Goal: Task Accomplishment & Management: Manage account settings

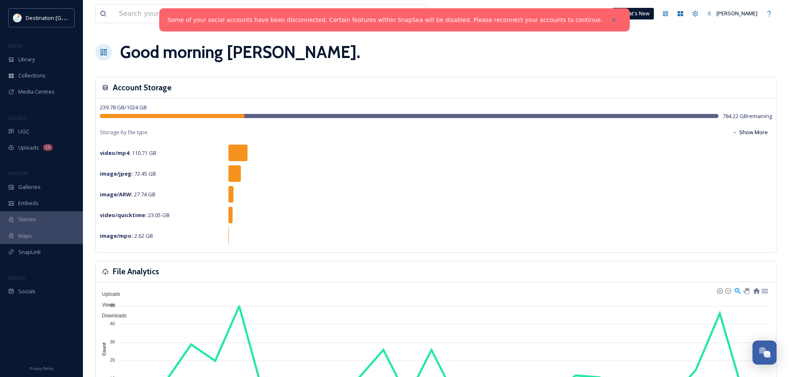
click at [507, 14] on div "Some of your social accounts have been disconnected. Certain features within Sn…" at bounding box center [394, 19] width 471 height 23
click at [32, 56] on span "Library" at bounding box center [26, 60] width 17 height 8
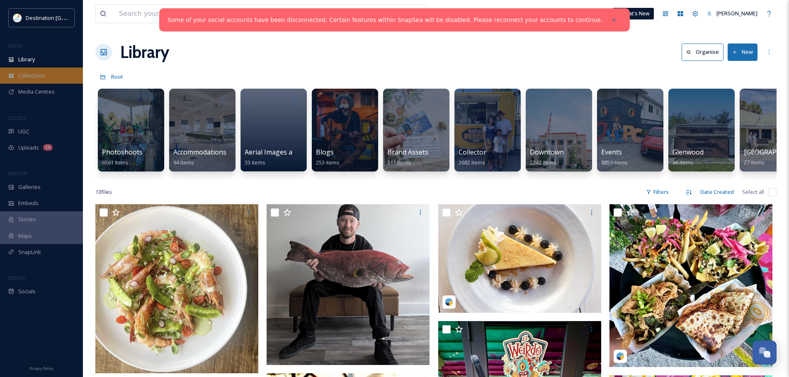
click at [32, 77] on span "Collections" at bounding box center [31, 76] width 27 height 8
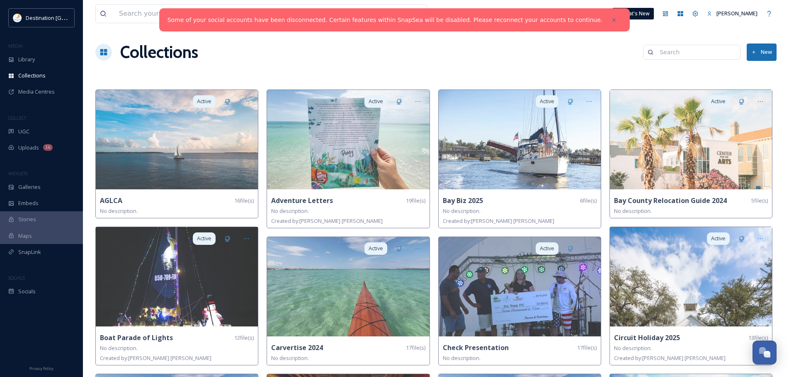
click at [763, 58] on button "New" at bounding box center [761, 52] width 30 height 17
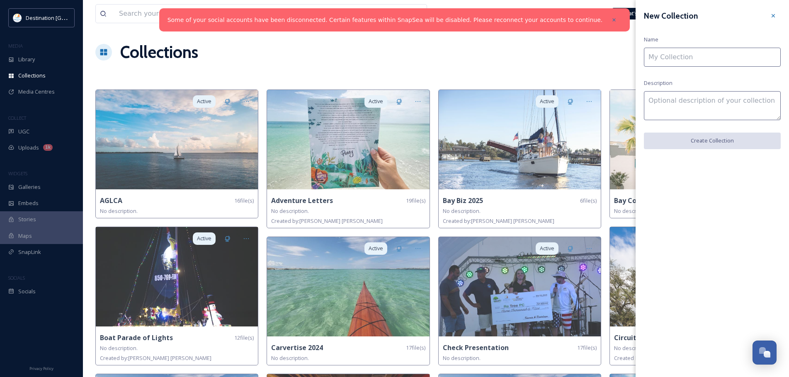
click at [699, 61] on input at bounding box center [711, 57] width 137 height 19
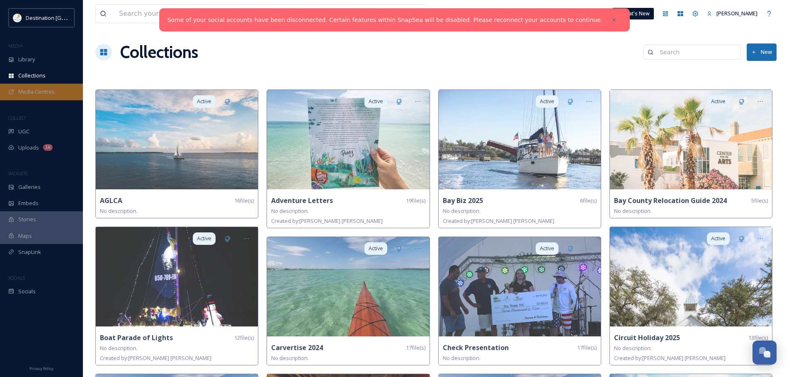
click at [37, 89] on span "Media Centres" at bounding box center [36, 92] width 36 height 8
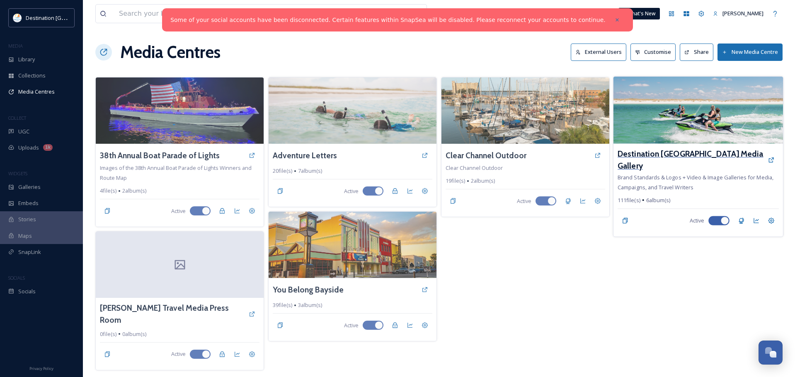
click at [664, 159] on h3 "Destination [GEOGRAPHIC_DATA] Media Gallery" at bounding box center [690, 160] width 146 height 24
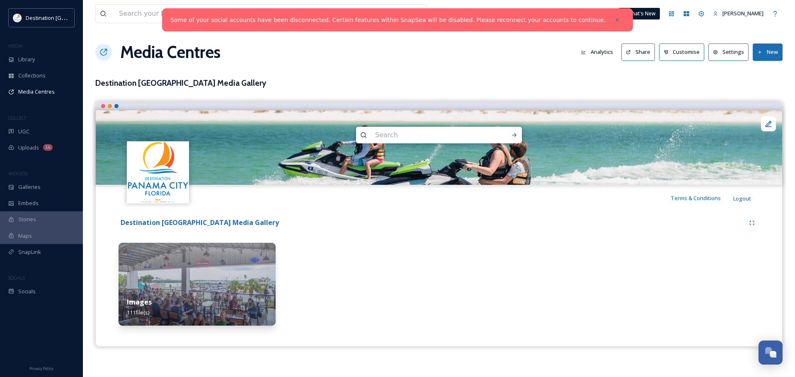
click at [149, 295] on div "Images 111 file(s)" at bounding box center [197, 307] width 157 height 37
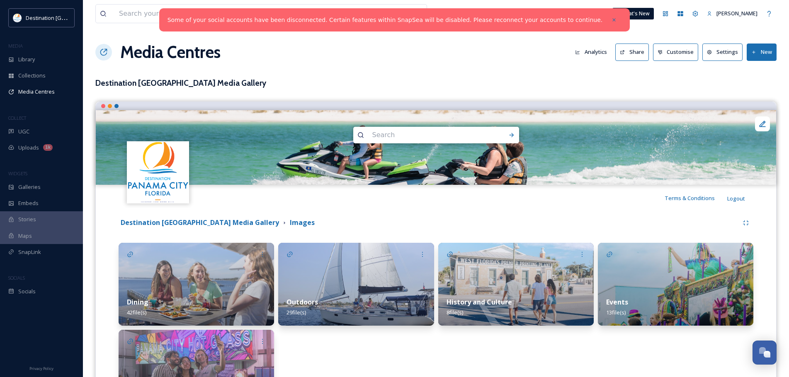
scroll to position [41, 0]
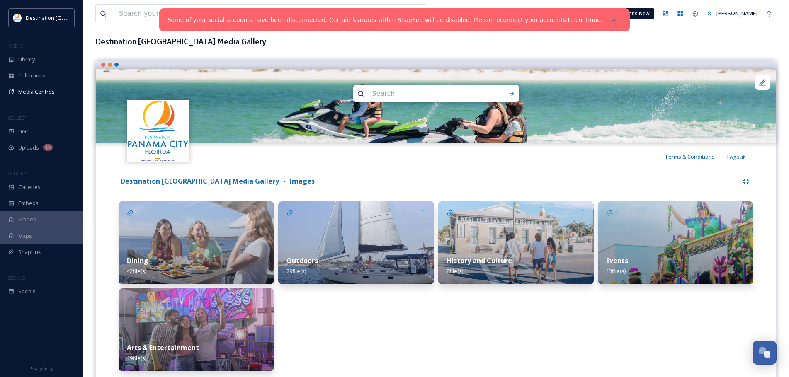
click at [649, 236] on img at bounding box center [675, 242] width 155 height 83
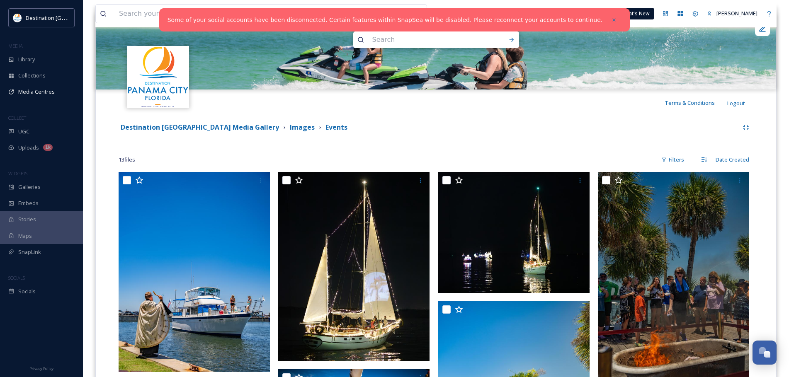
scroll to position [83, 0]
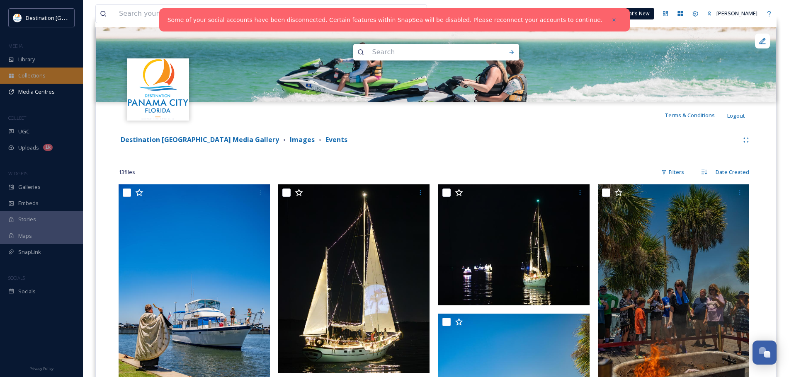
click at [44, 72] on span "Collections" at bounding box center [31, 76] width 27 height 8
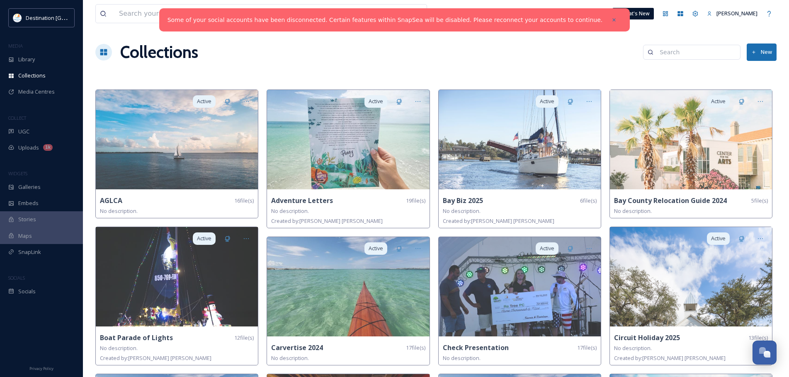
click at [758, 50] on button "New" at bounding box center [761, 52] width 30 height 17
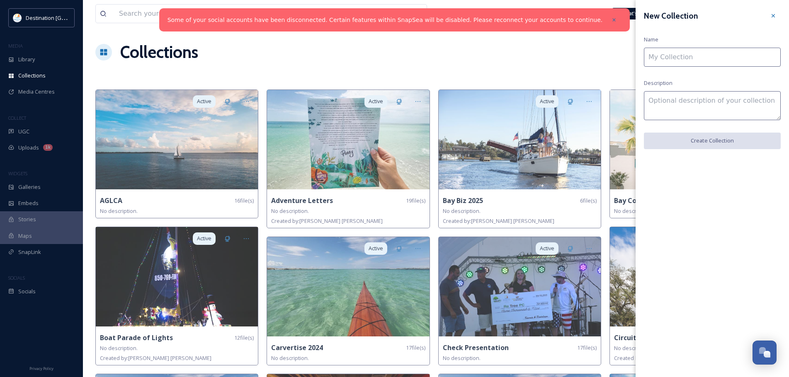
click at [665, 61] on input at bounding box center [711, 57] width 137 height 19
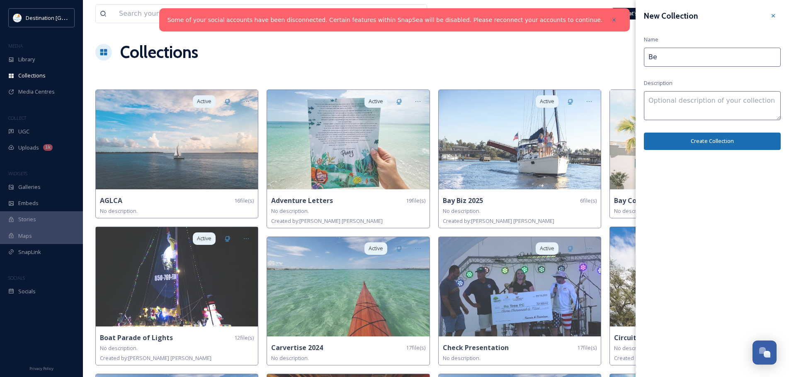
type input "B"
type input "Beach TV Events"
click at [701, 112] on textarea at bounding box center [711, 105] width 137 height 29
type textarea "Fall 2025"
click at [704, 150] on div "New Collection Name Beach TV Events Description Fall 2025 Create Collection" at bounding box center [711, 79] width 153 height 158
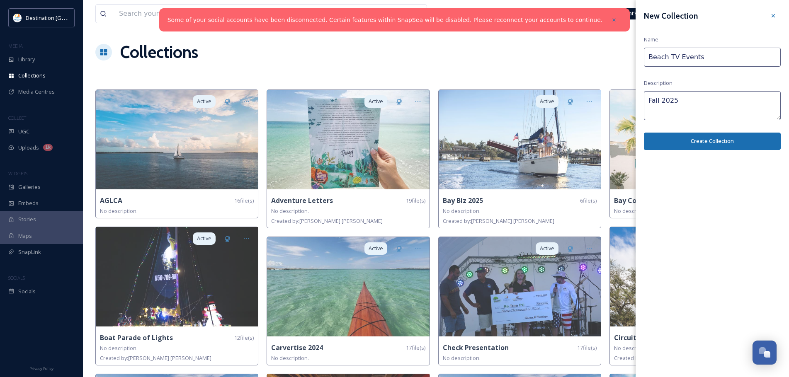
click at [707, 142] on button "Create Collection" at bounding box center [711, 141] width 137 height 17
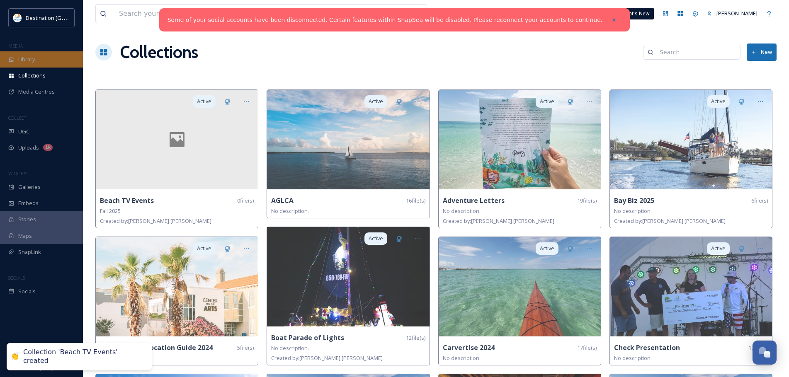
click at [32, 53] on div "Library" at bounding box center [41, 59] width 83 height 16
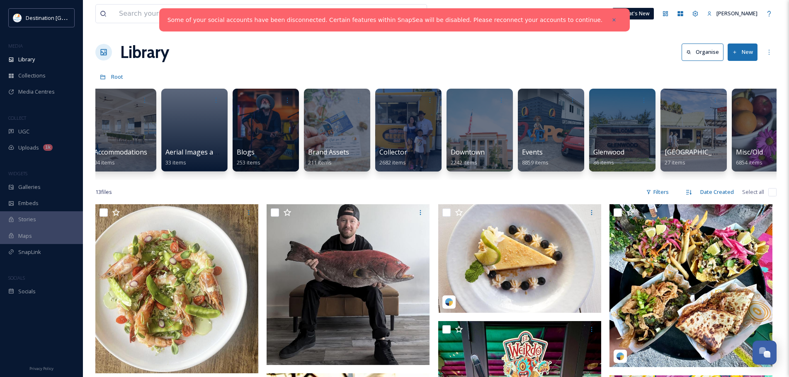
scroll to position [0, 130]
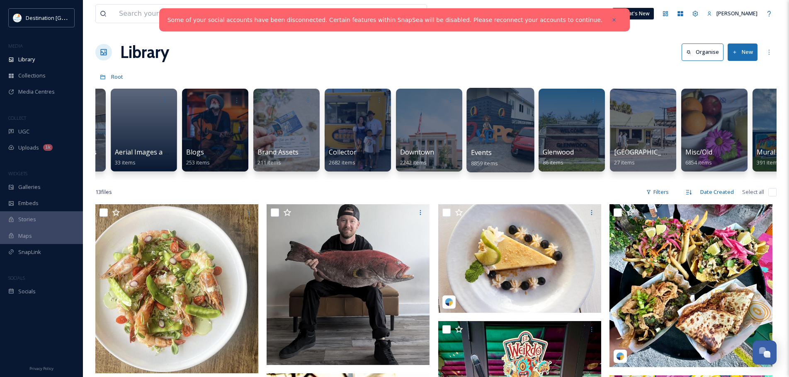
click at [493, 145] on div at bounding box center [500, 130] width 68 height 85
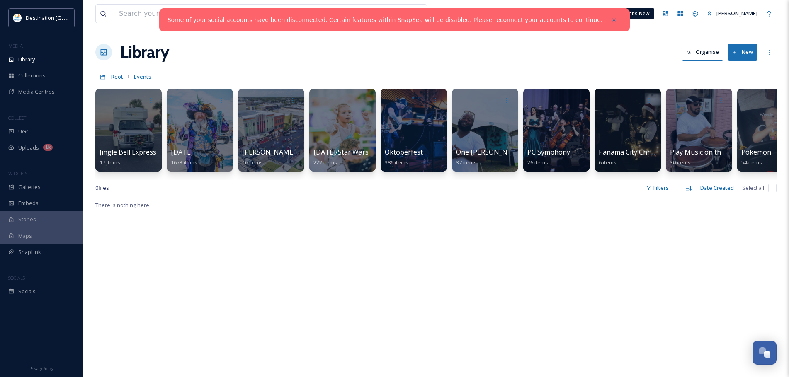
scroll to position [0, 1212]
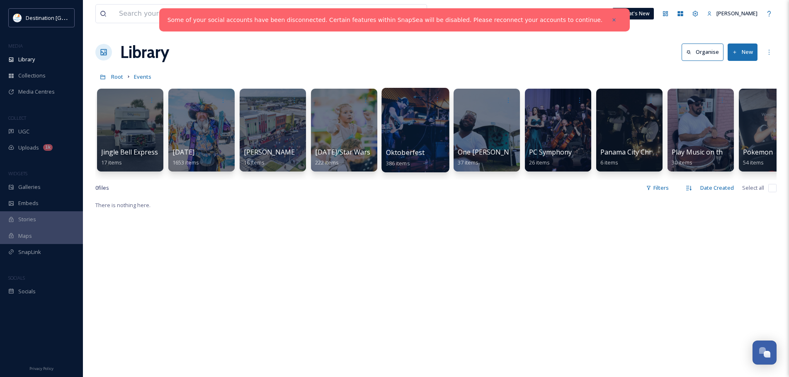
click at [418, 129] on div at bounding box center [415, 130] width 68 height 85
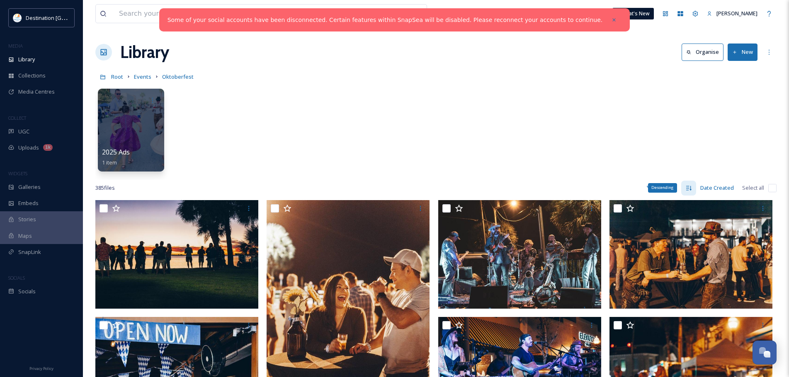
click at [690, 185] on icon at bounding box center [688, 188] width 7 height 7
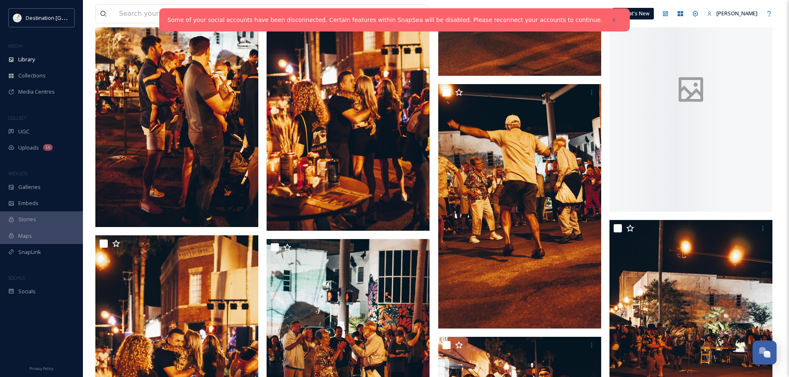
scroll to position [7621, 0]
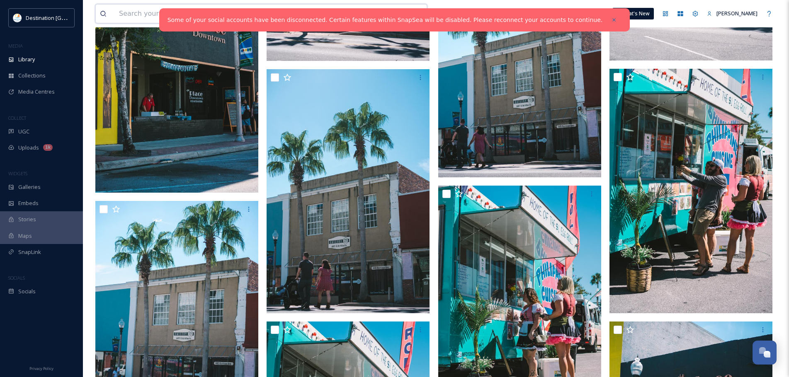
click at [139, 10] on input at bounding box center [229, 14] width 229 height 18
click at [611, 20] on icon at bounding box center [614, 20] width 6 height 6
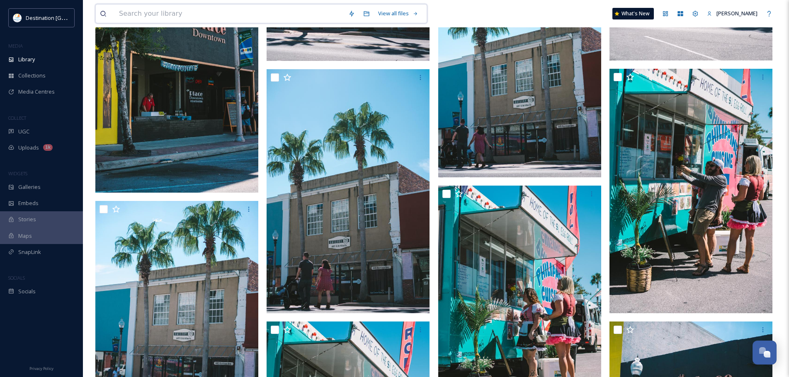
click at [180, 15] on input at bounding box center [229, 14] width 229 height 18
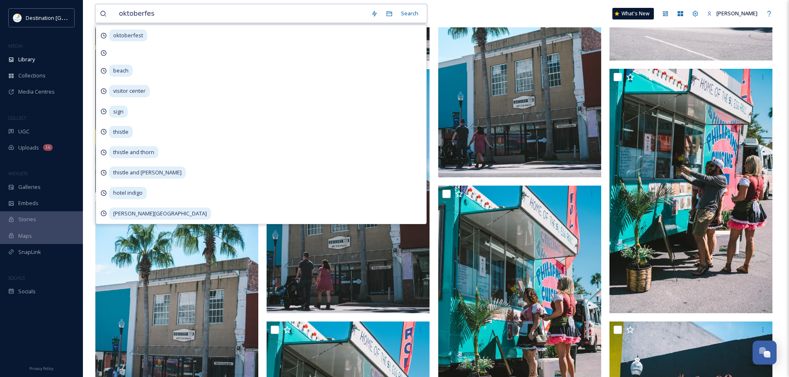
type input "oktoberfest"
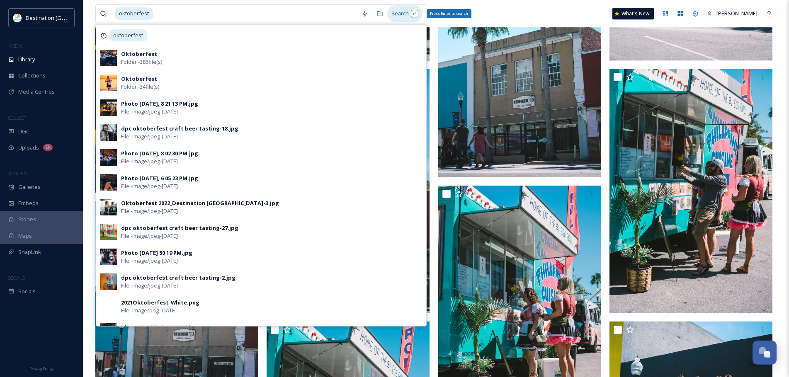
click at [402, 18] on div "Search Press Enter to search" at bounding box center [404, 13] width 35 height 16
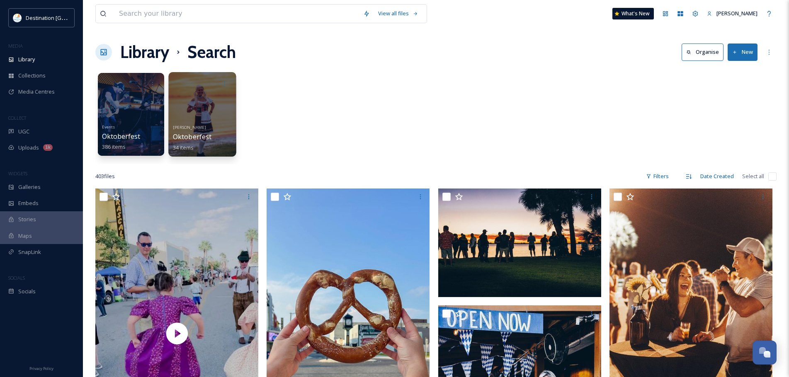
click at [203, 140] on span "Oktoberfest" at bounding box center [192, 136] width 39 height 9
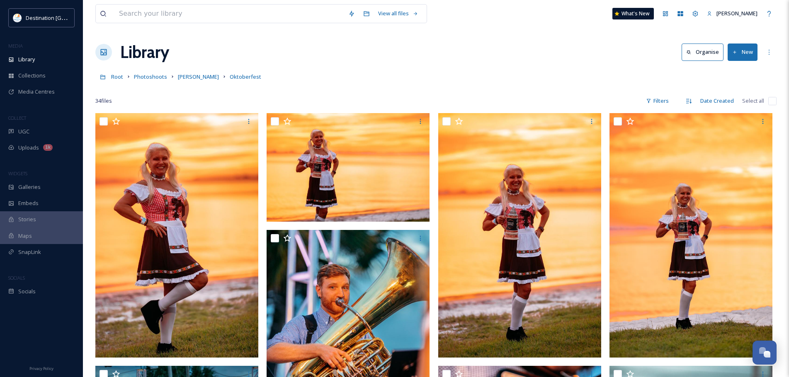
click at [770, 101] on input "checkbox" at bounding box center [772, 101] width 8 height 8
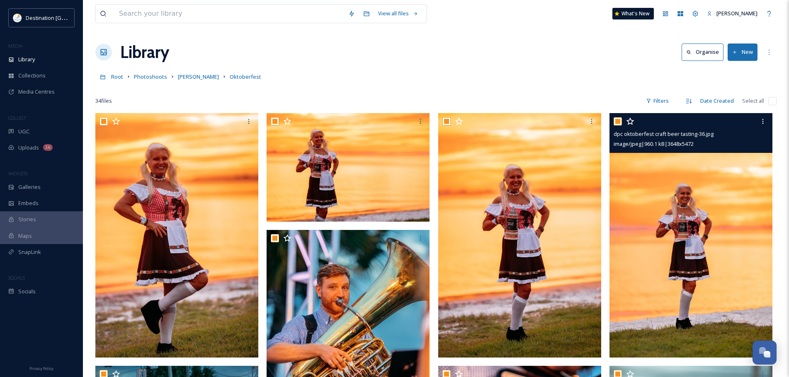
checkbox input "true"
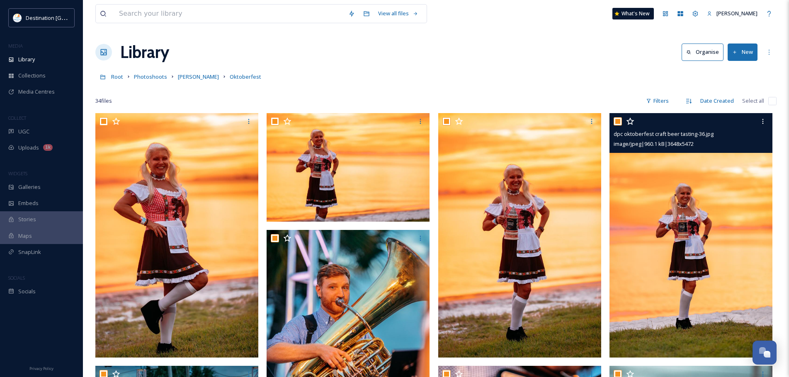
checkbox input "true"
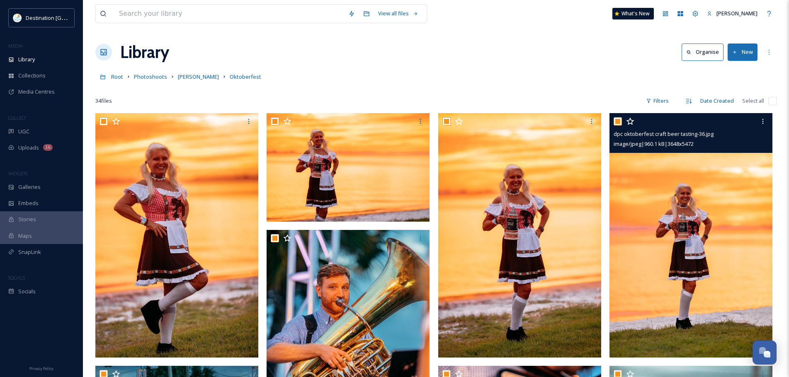
checkbox input "true"
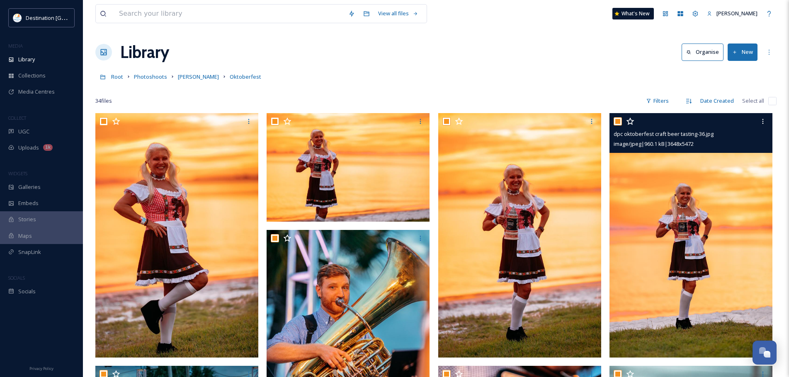
checkbox input "true"
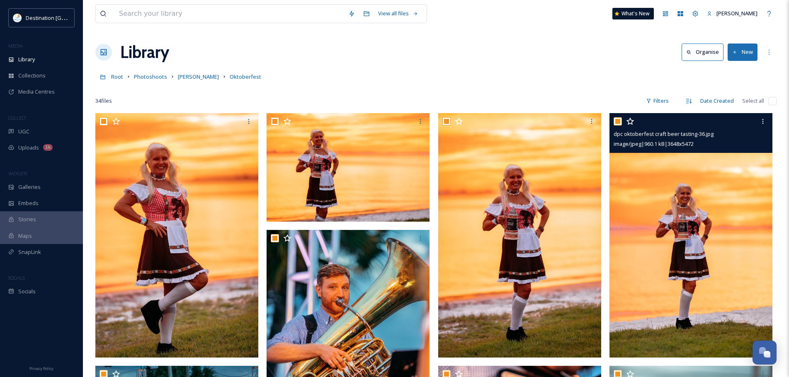
checkbox input "true"
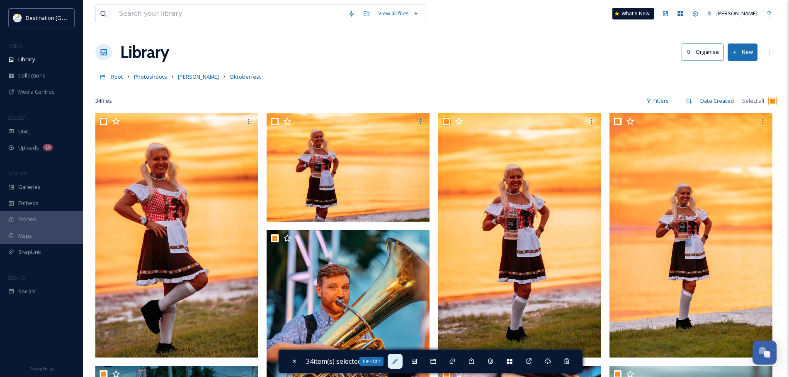
click at [394, 359] on icon at bounding box center [395, 361] width 7 height 7
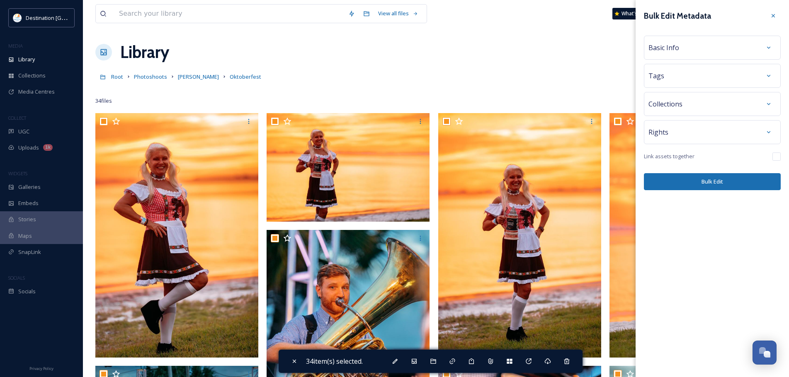
click at [745, 47] on div "Basic Info" at bounding box center [712, 47] width 128 height 15
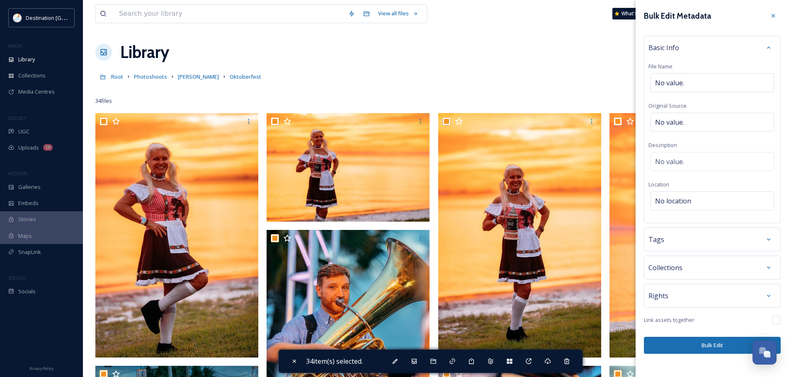
click at [712, 243] on div "Tags" at bounding box center [712, 239] width 128 height 15
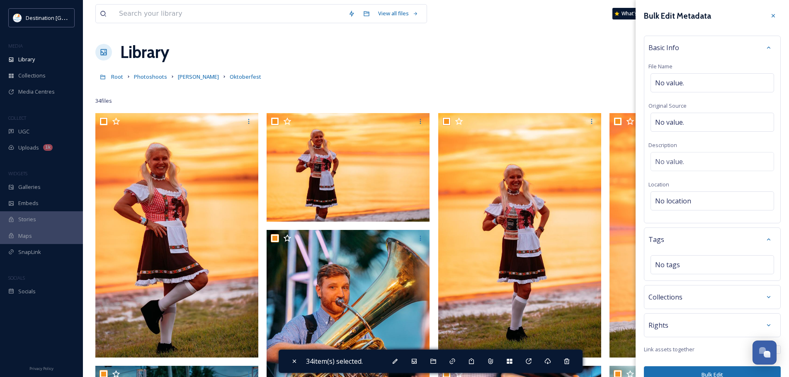
click at [712, 298] on div "Collections" at bounding box center [712, 297] width 128 height 15
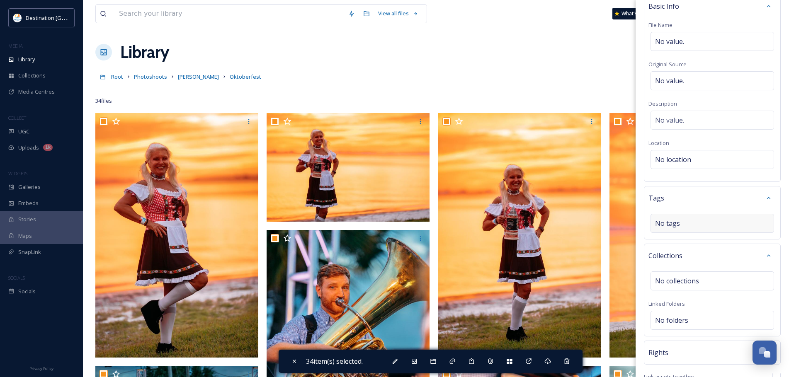
scroll to position [83, 0]
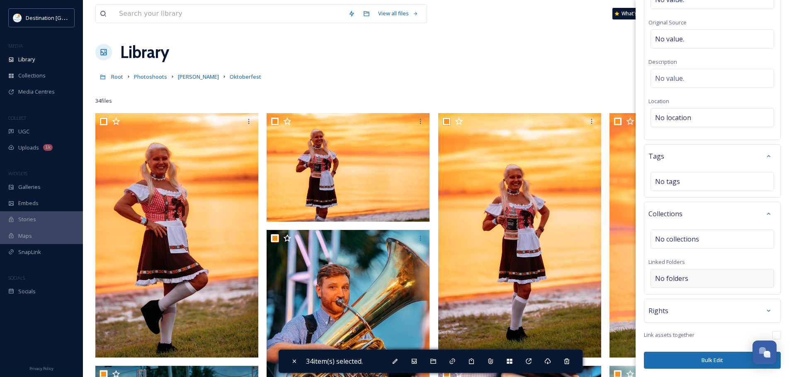
click at [696, 280] on div "No folders" at bounding box center [711, 278] width 123 height 19
click at [696, 280] on input at bounding box center [714, 278] width 127 height 18
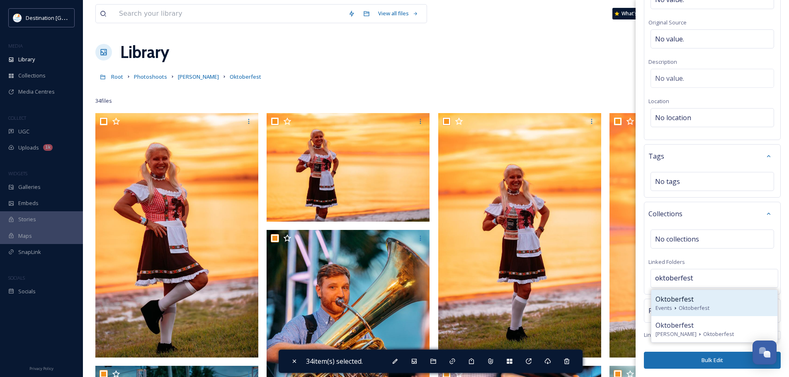
type input "oktoberfest"
click at [687, 304] on span "Oktoberfest" at bounding box center [674, 299] width 38 height 10
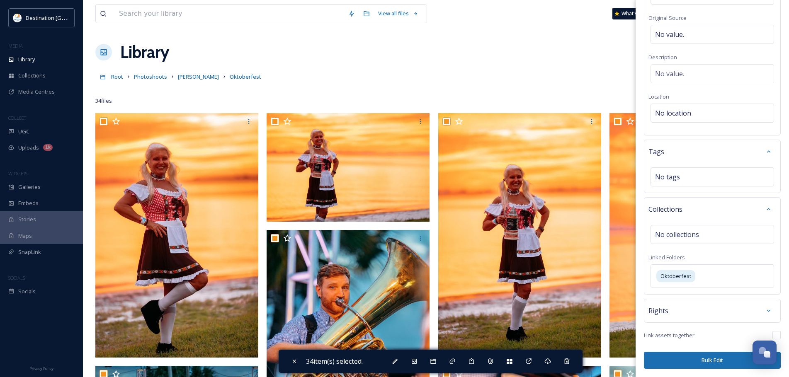
scroll to position [87, 0]
click at [693, 364] on button "Bulk Edit" at bounding box center [711, 360] width 137 height 17
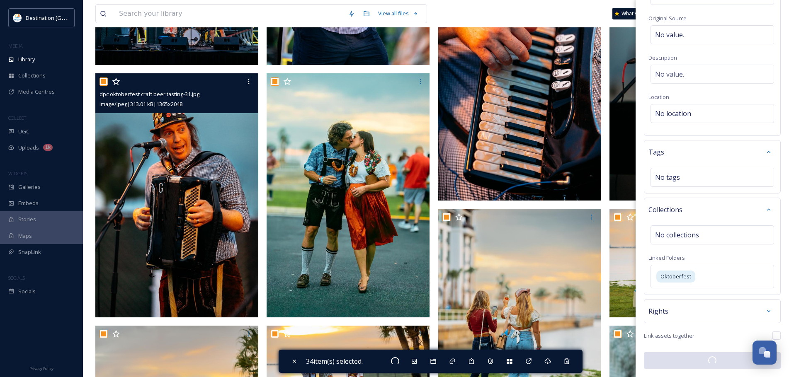
scroll to position [414, 0]
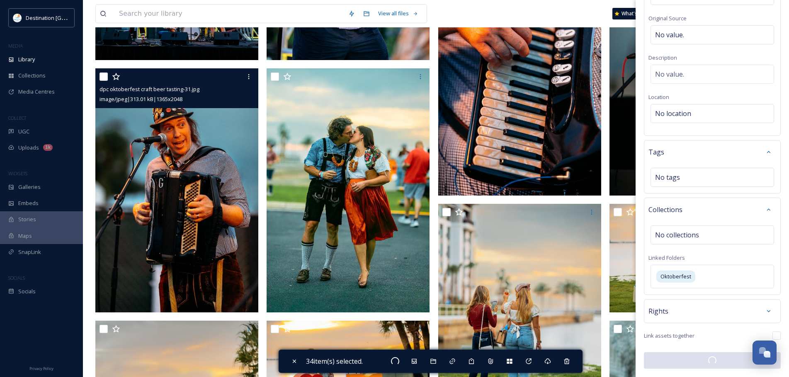
checkbox input "false"
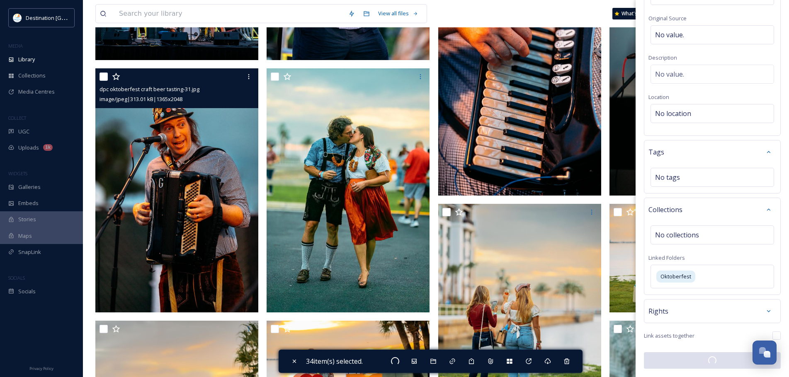
checkbox input "false"
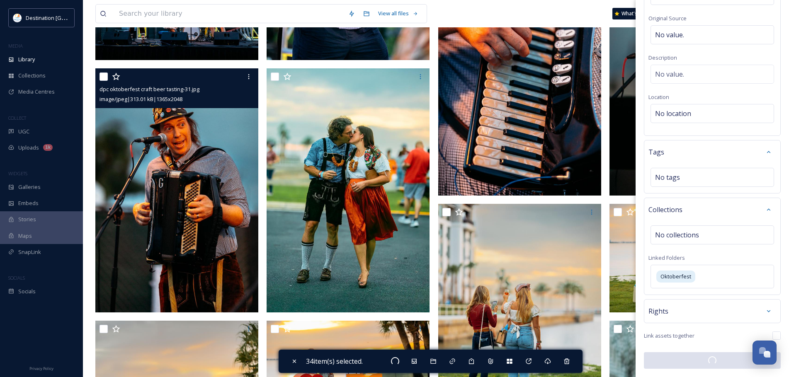
checkbox input "false"
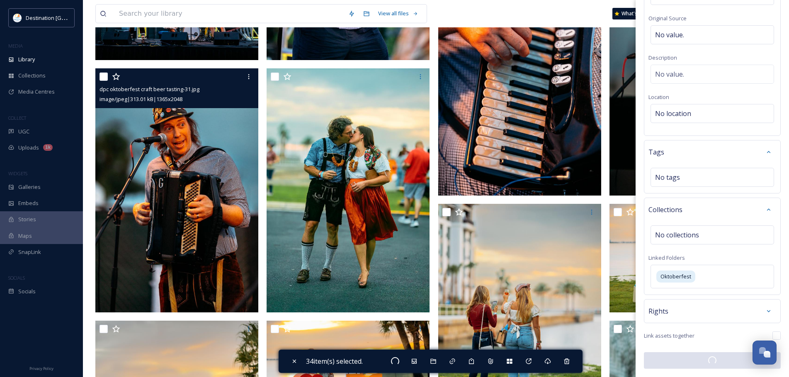
checkbox input "false"
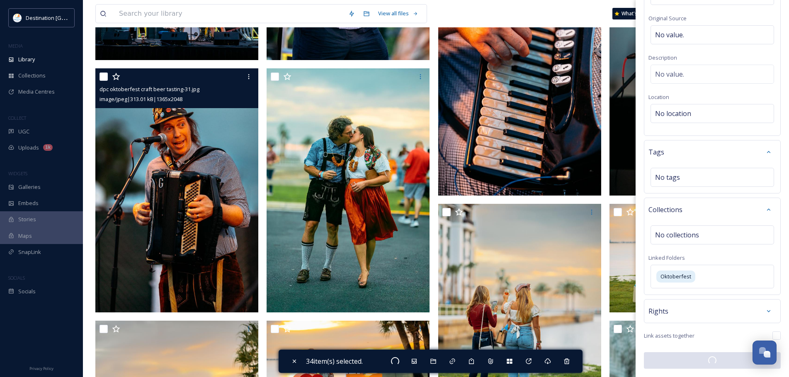
checkbox input "false"
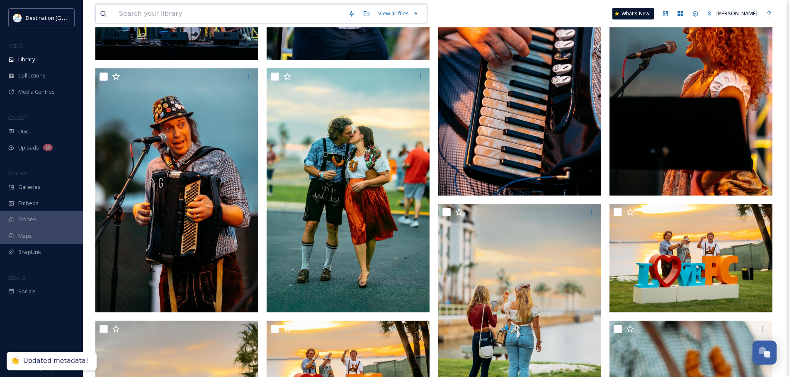
click at [206, 5] on input at bounding box center [229, 14] width 229 height 18
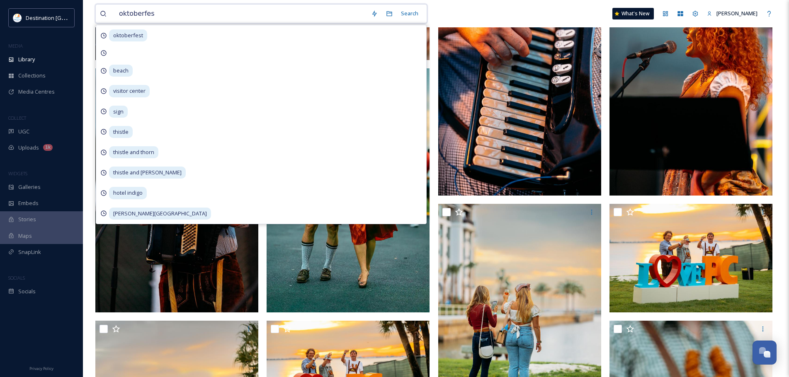
type input "oktoberfest"
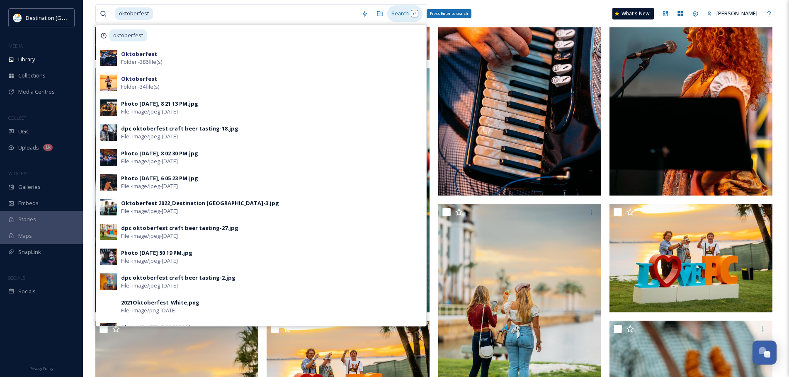
click at [404, 17] on div "Search Press Enter to search" at bounding box center [404, 13] width 35 height 16
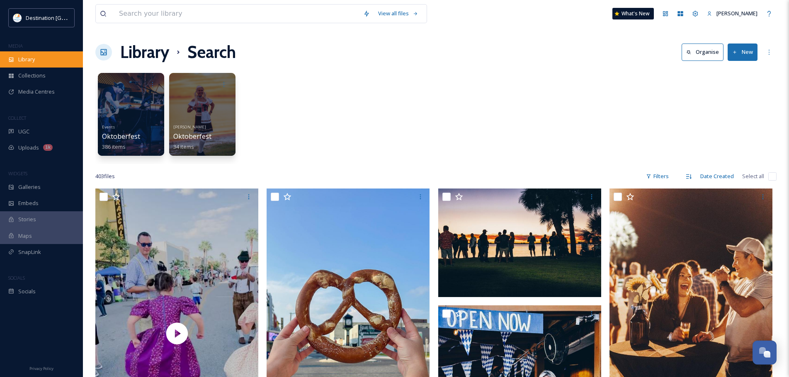
click at [52, 65] on div "Library" at bounding box center [41, 59] width 83 height 16
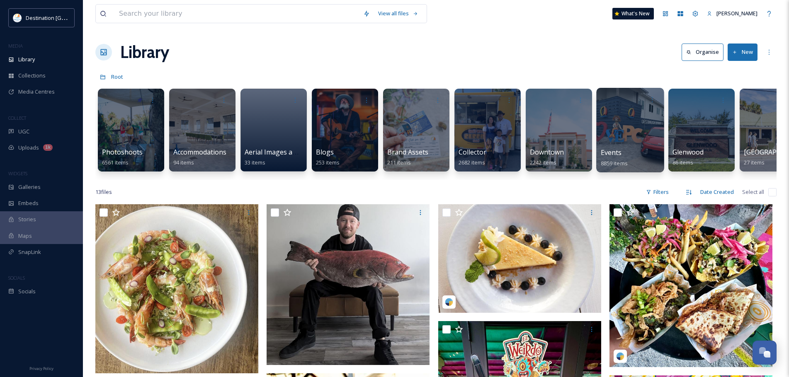
click at [632, 137] on div at bounding box center [630, 130] width 68 height 85
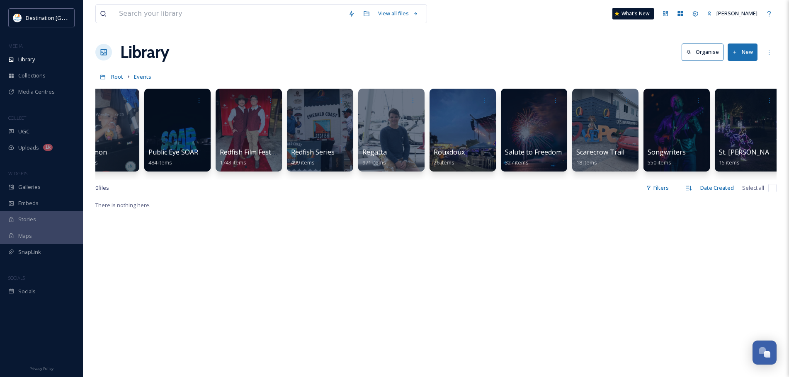
scroll to position [0, 1881]
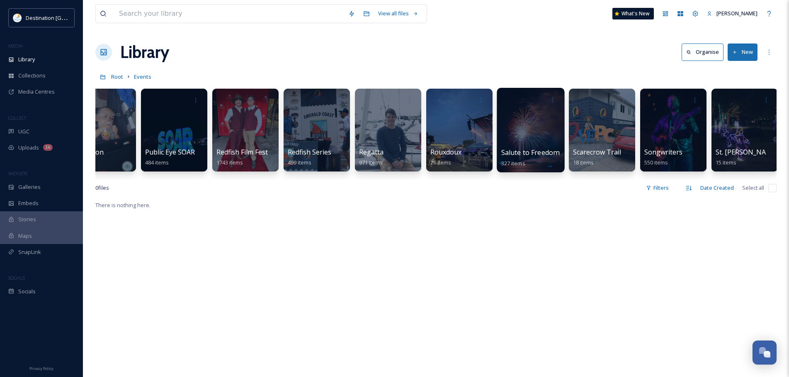
click at [548, 135] on div at bounding box center [530, 130] width 68 height 85
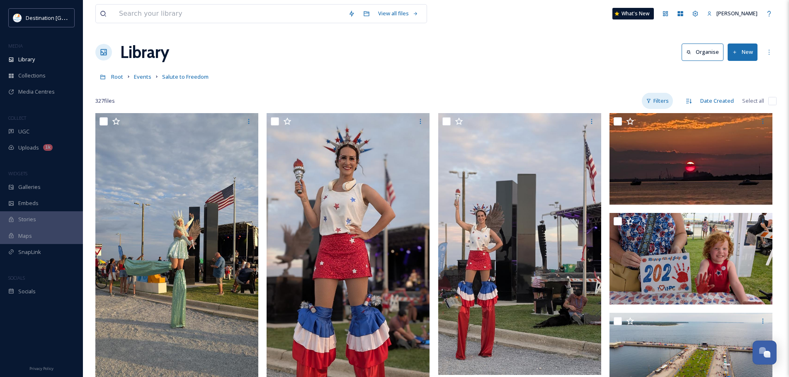
click at [663, 101] on div "Filters" at bounding box center [656, 101] width 31 height 16
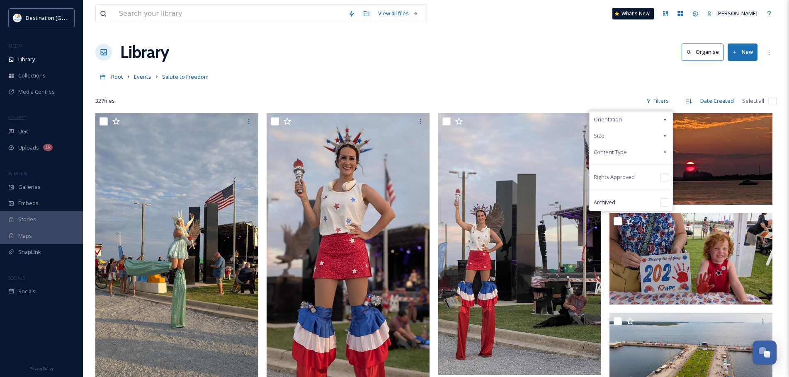
click at [637, 149] on div "Content Type" at bounding box center [630, 152] width 83 height 16
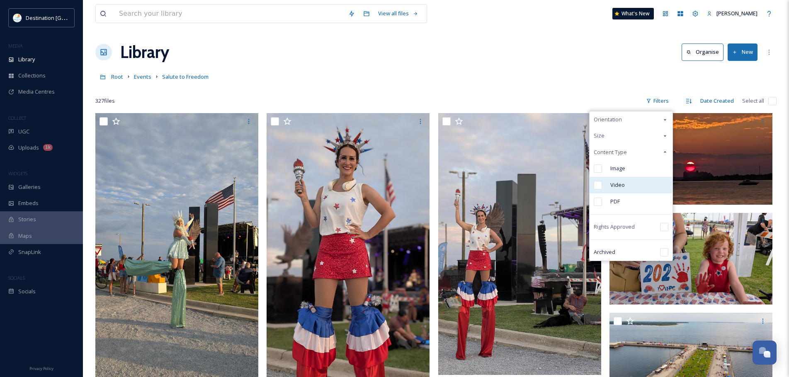
click at [624, 185] on span "Video" at bounding box center [617, 185] width 15 height 8
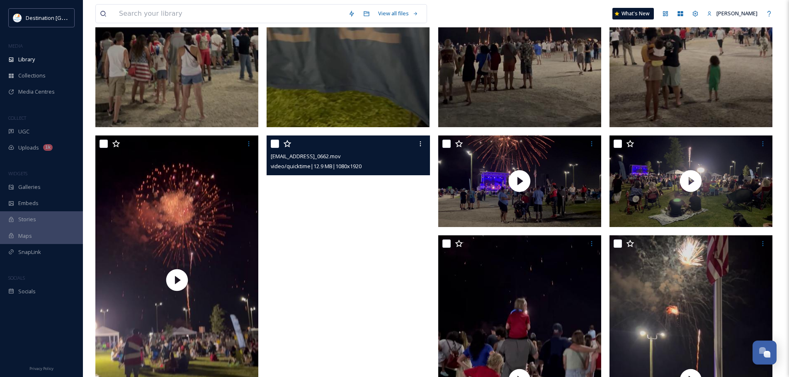
scroll to position [290, 0]
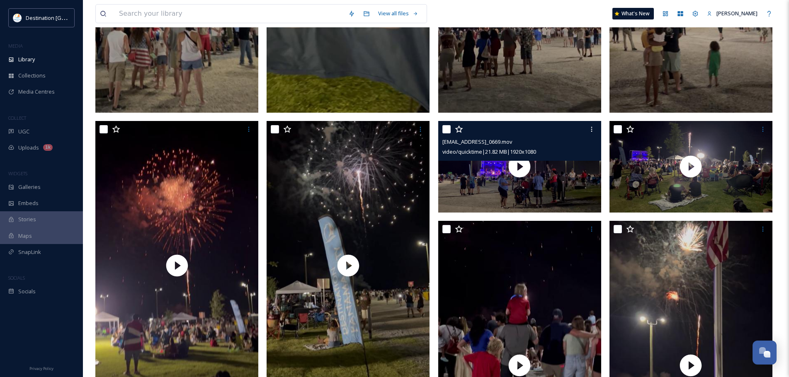
click at [445, 129] on input "checkbox" at bounding box center [446, 129] width 8 height 8
checkbox input "true"
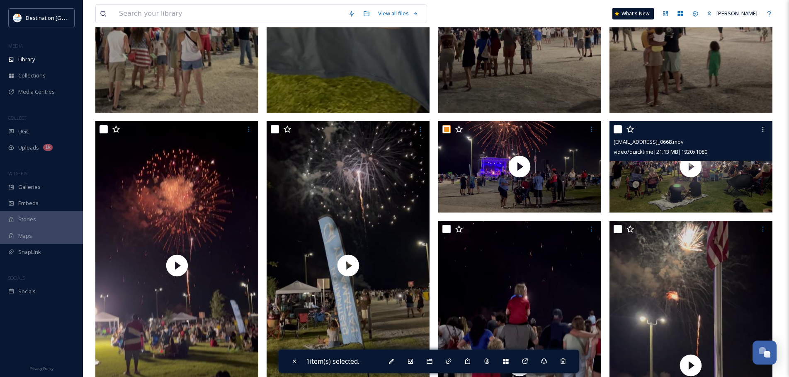
click at [619, 130] on input "checkbox" at bounding box center [617, 129] width 8 height 8
checkbox input "true"
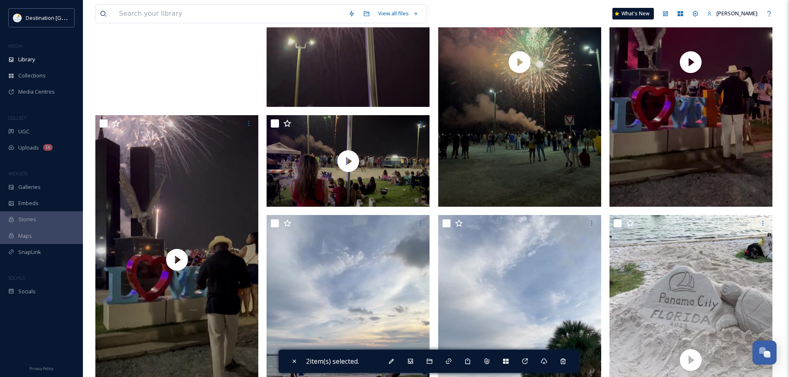
scroll to position [912, 0]
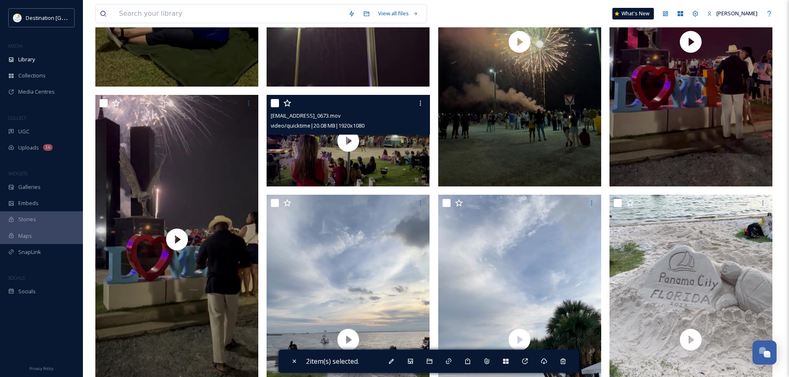
click at [271, 102] on input "checkbox" at bounding box center [275, 103] width 8 height 8
checkbox input "true"
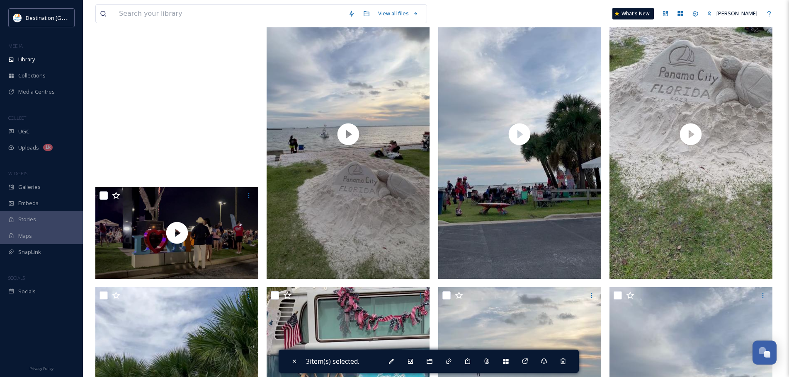
scroll to position [1119, 0]
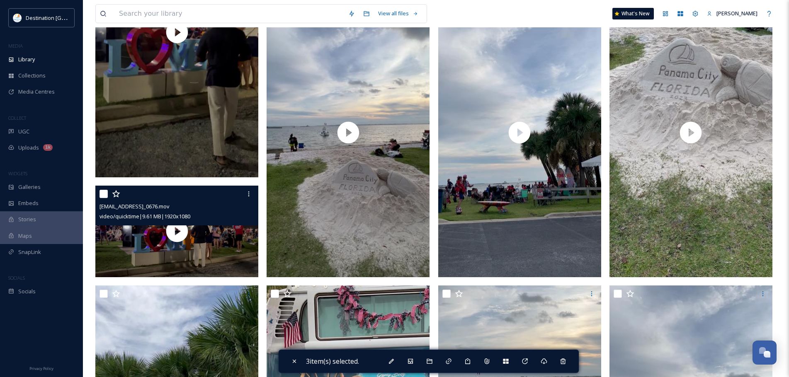
click at [103, 193] on input "checkbox" at bounding box center [103, 194] width 8 height 8
checkbox input "true"
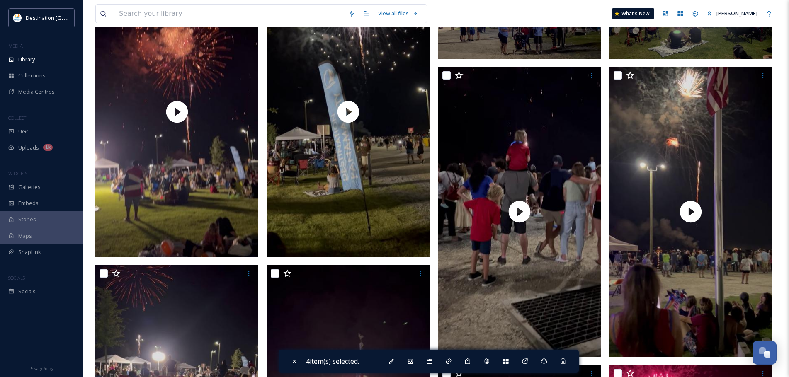
scroll to position [0, 0]
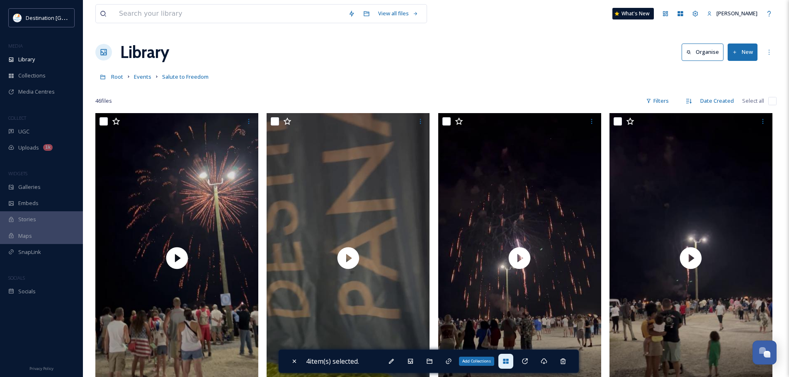
click at [505, 360] on icon at bounding box center [505, 361] width 5 height 5
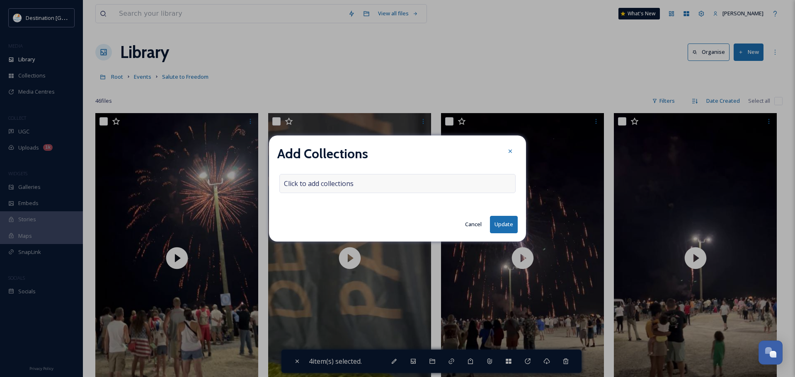
click at [384, 185] on div "Click to add collections" at bounding box center [397, 183] width 236 height 19
click at [384, 185] on div at bounding box center [397, 183] width 236 height 19
click at [327, 189] on input at bounding box center [325, 183] width 91 height 18
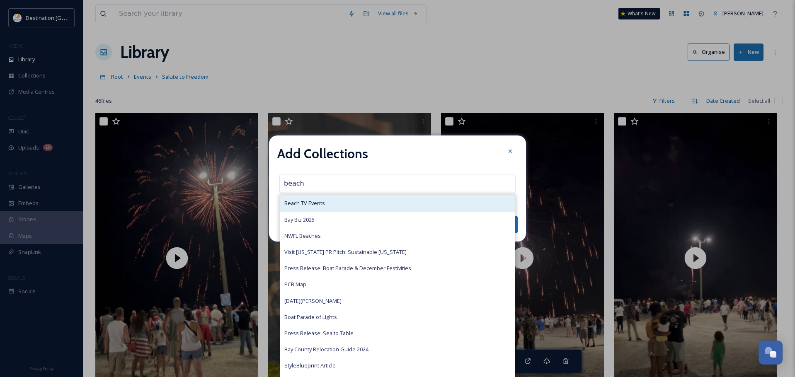
type input "beach"
click at [397, 205] on div "Beach TV Events" at bounding box center [397, 203] width 235 height 16
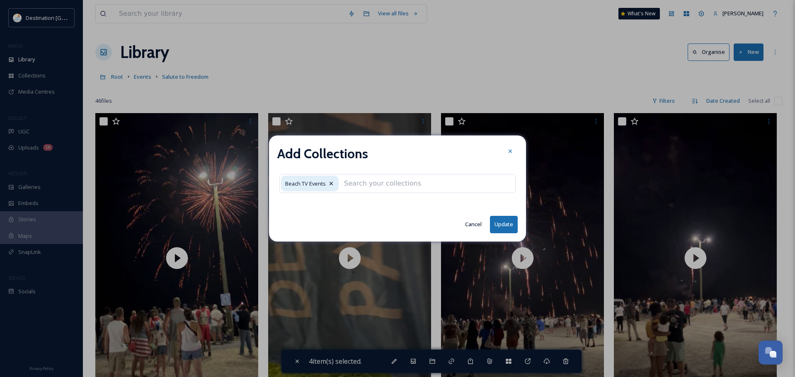
click at [497, 219] on button "Update" at bounding box center [504, 224] width 28 height 17
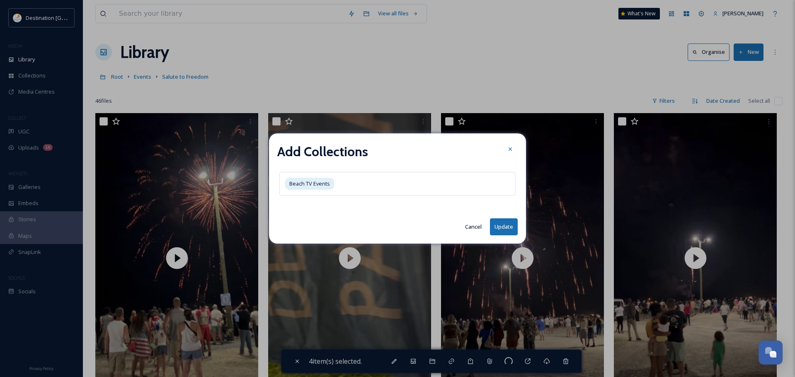
checkbox input "false"
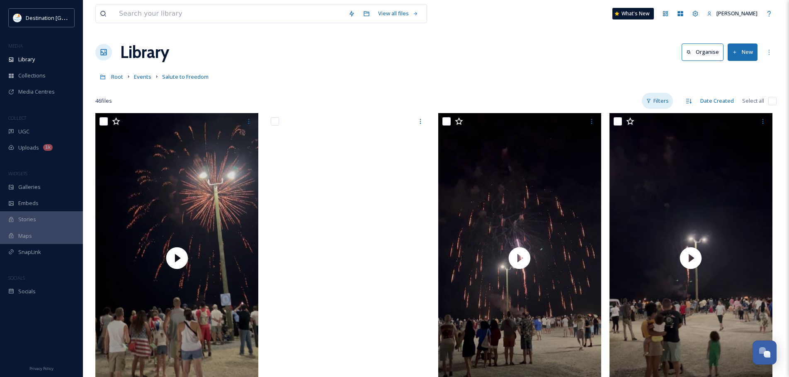
click at [656, 101] on div "Filters" at bounding box center [656, 101] width 31 height 16
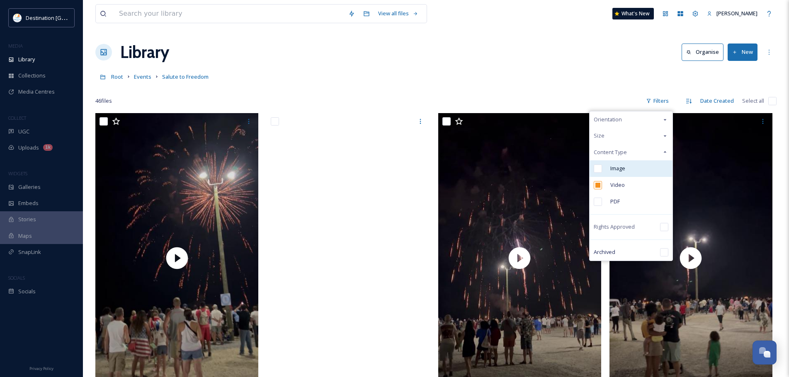
click at [625, 167] on span "Image" at bounding box center [617, 169] width 15 height 8
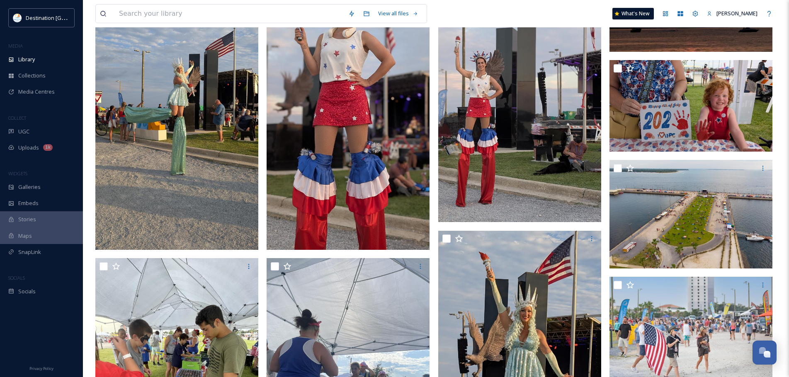
scroll to position [166, 0]
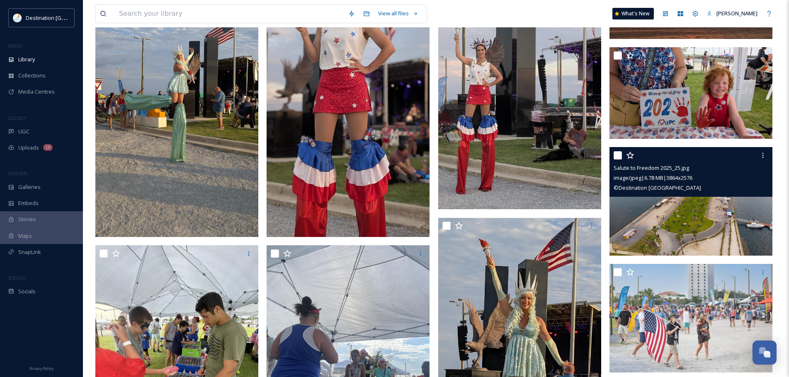
click at [616, 152] on input "checkbox" at bounding box center [617, 155] width 8 height 8
checkbox input "true"
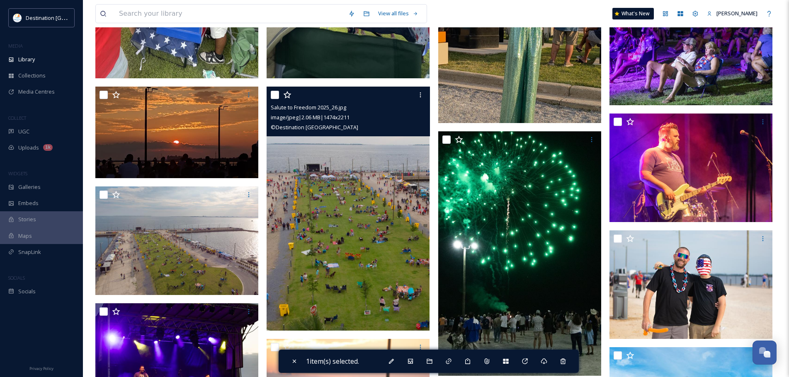
scroll to position [580, 0]
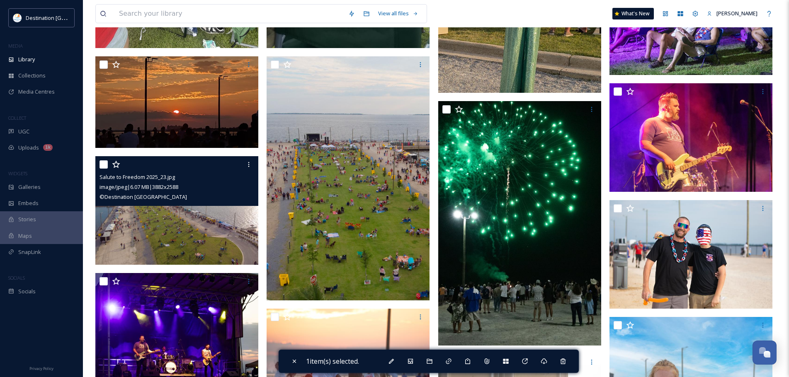
click at [102, 162] on input "checkbox" at bounding box center [103, 164] width 8 height 8
checkbox input "true"
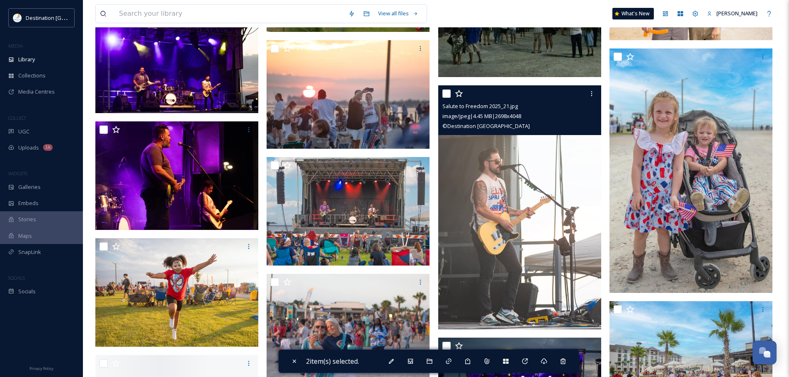
scroll to position [870, 0]
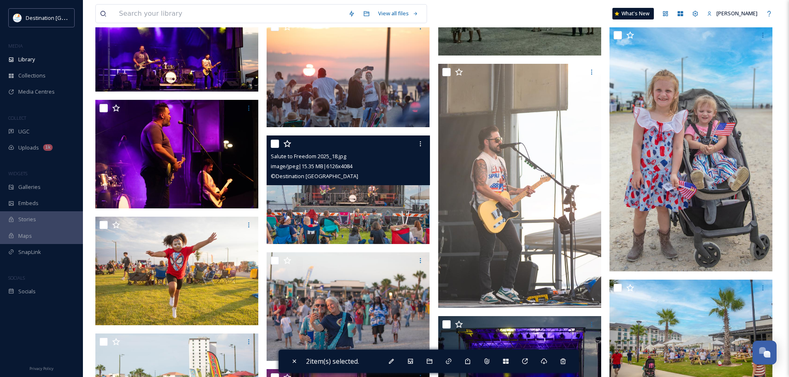
click at [277, 143] on input "checkbox" at bounding box center [275, 144] width 8 height 8
checkbox input "true"
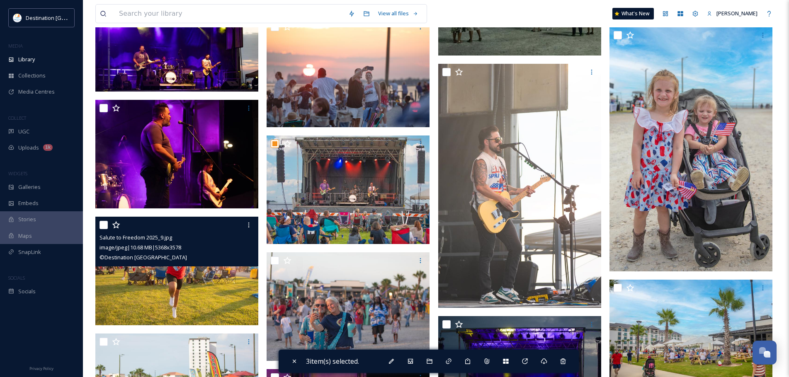
click at [104, 227] on input "checkbox" at bounding box center [103, 225] width 8 height 8
checkbox input "true"
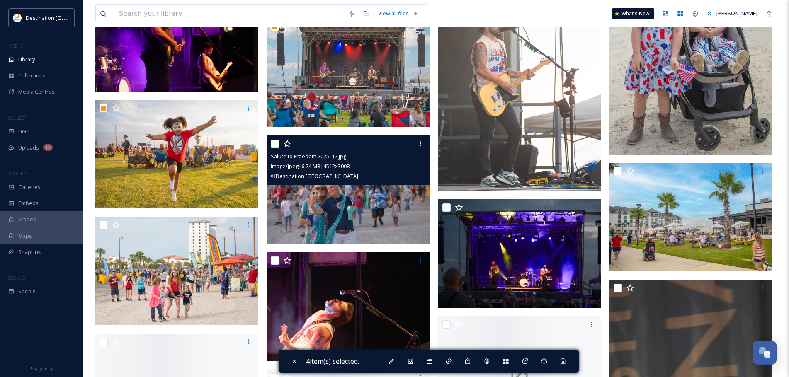
scroll to position [994, 0]
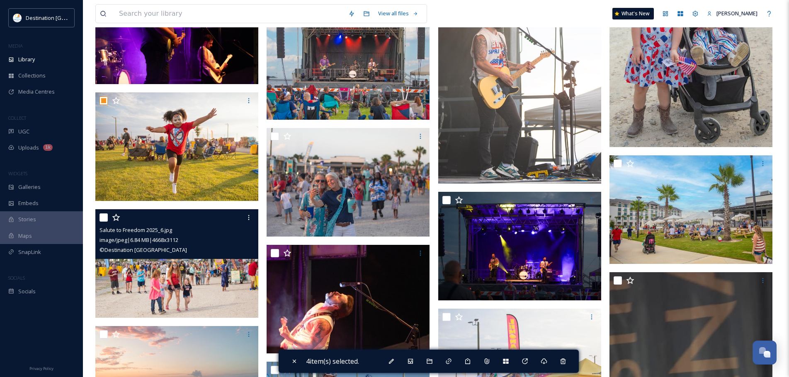
click at [204, 287] on img at bounding box center [176, 263] width 163 height 109
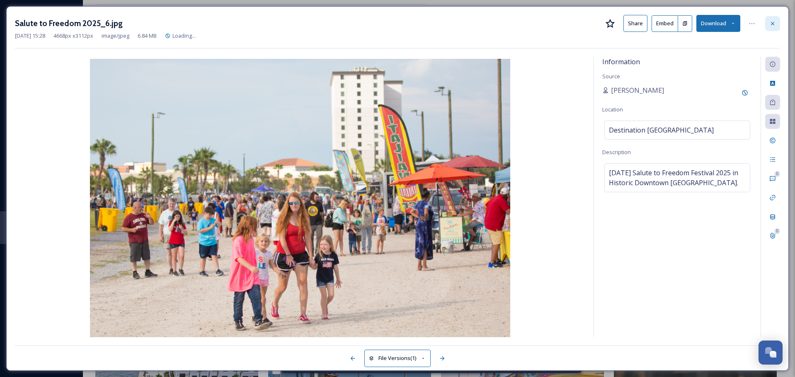
click at [774, 24] on icon at bounding box center [772, 23] width 3 height 3
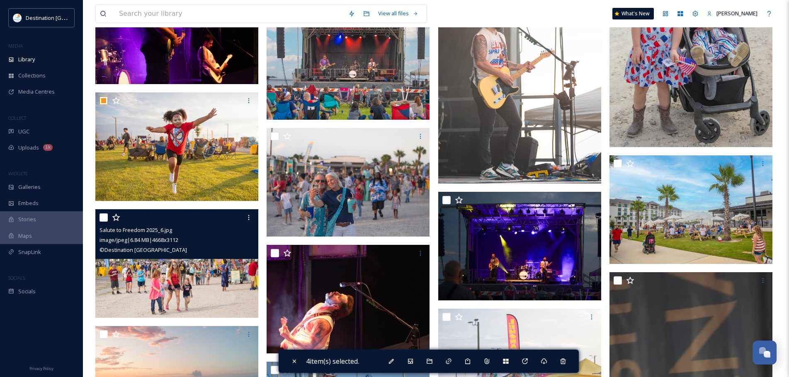
click at [101, 217] on input "checkbox" at bounding box center [103, 217] width 8 height 8
checkbox input "true"
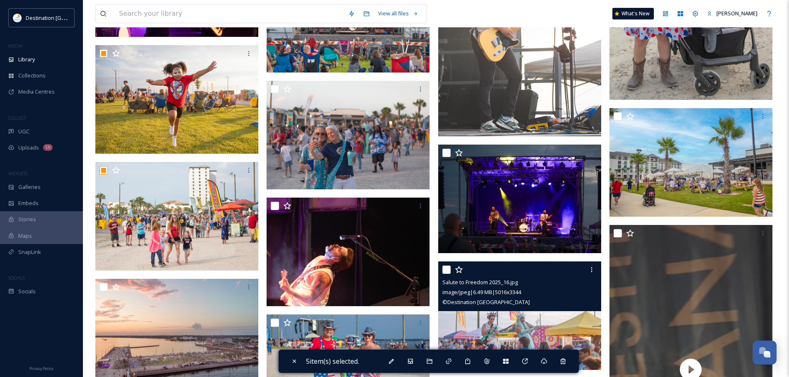
scroll to position [1119, 0]
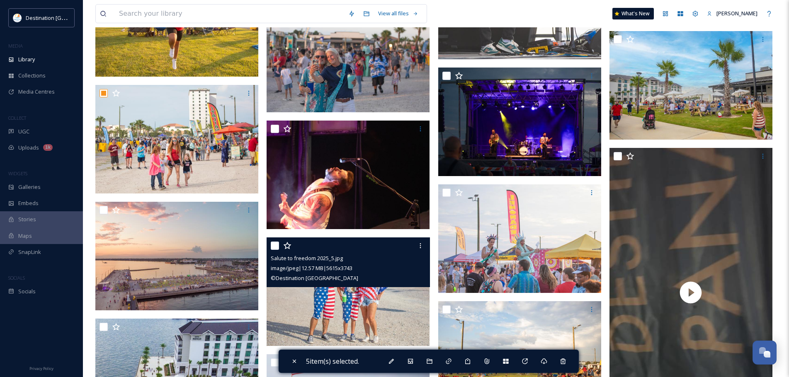
click at [358, 307] on img at bounding box center [347, 291] width 163 height 109
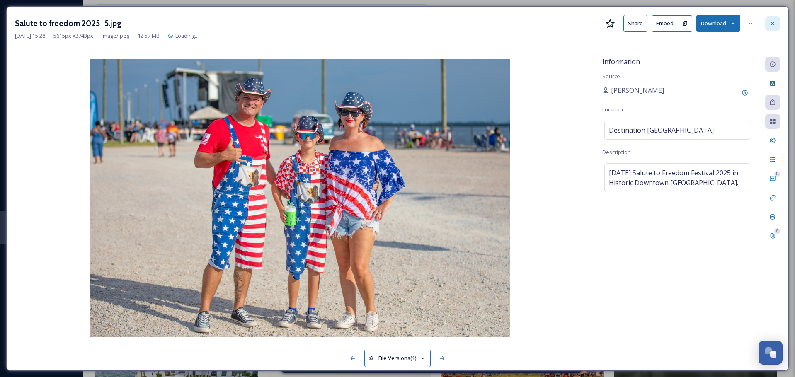
click at [773, 29] on div at bounding box center [772, 23] width 15 height 15
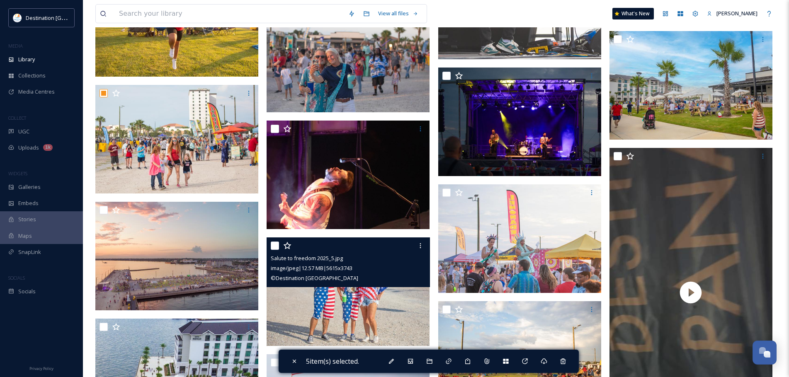
click at [273, 247] on input "checkbox" at bounding box center [275, 246] width 8 height 8
checkbox input "true"
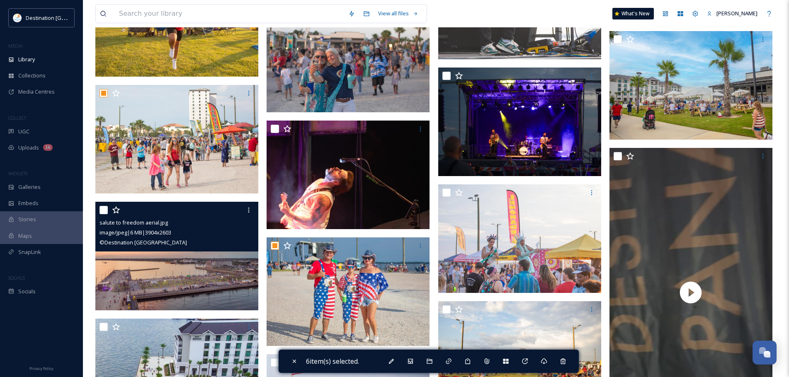
click at [105, 215] on div at bounding box center [177, 210] width 157 height 15
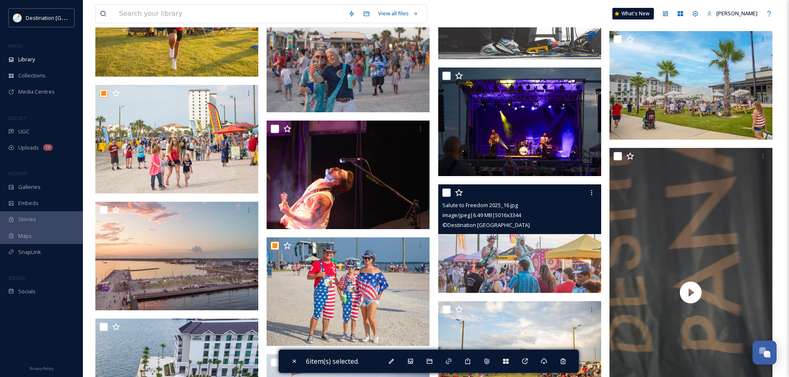
click at [448, 194] on input "checkbox" at bounding box center [446, 193] width 8 height 8
checkbox input "true"
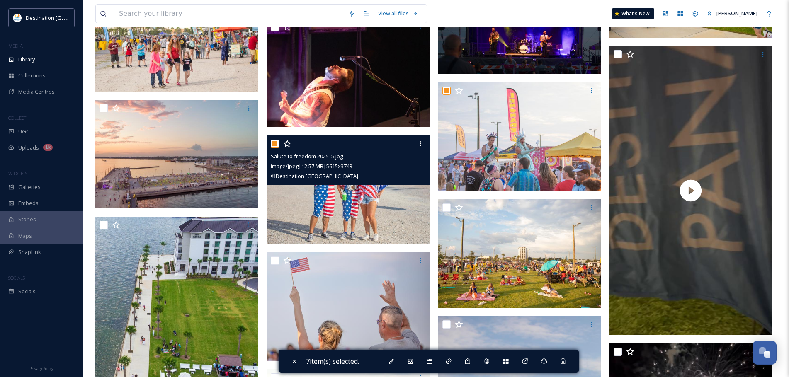
scroll to position [1243, 0]
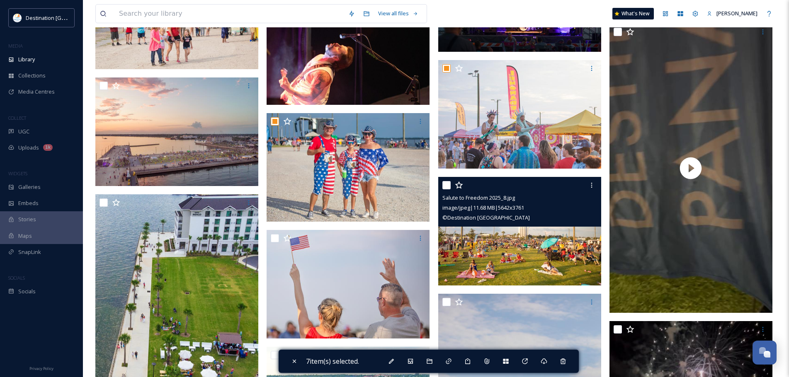
click at [482, 225] on div "Salute to Freedom 2025_8.jpg image/jpeg | 11.68 MB | 5642 x 3761 © Destination …" at bounding box center [519, 202] width 163 height 50
click at [512, 251] on img at bounding box center [519, 231] width 163 height 109
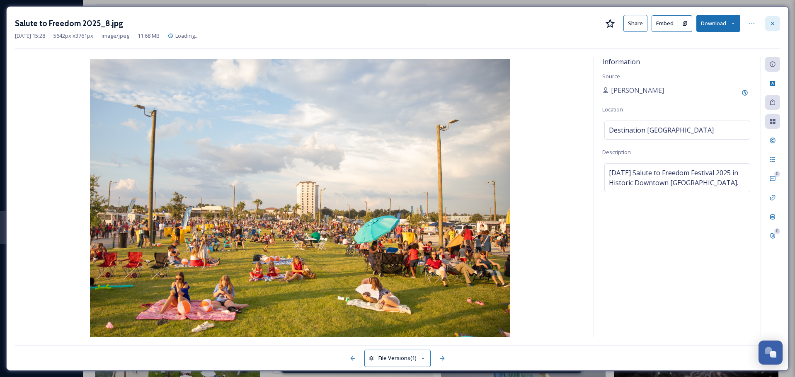
click at [774, 25] on icon at bounding box center [772, 23] width 7 height 7
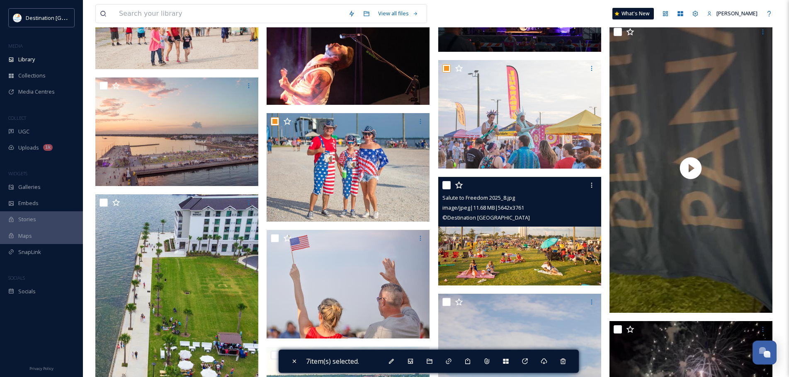
click at [443, 186] on input "checkbox" at bounding box center [446, 185] width 8 height 8
checkbox input "true"
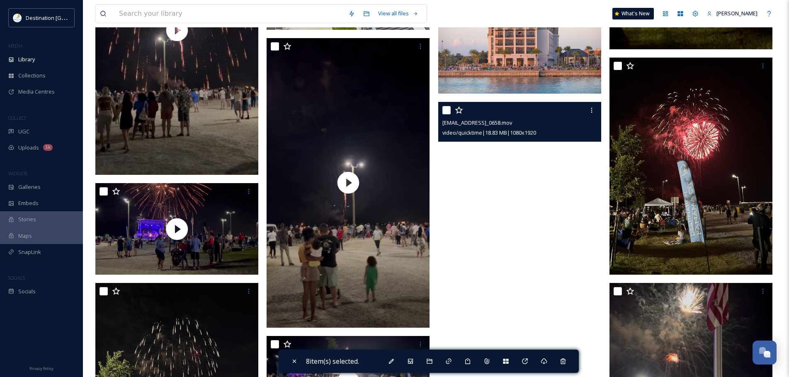
scroll to position [1823, 0]
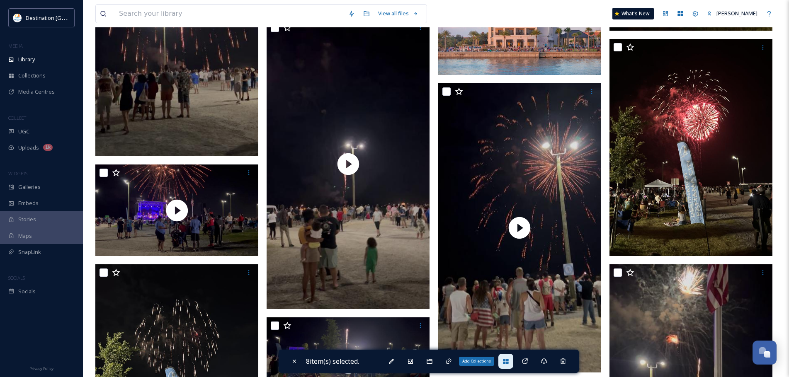
click at [511, 359] on div "Add Collections" at bounding box center [505, 361] width 15 height 15
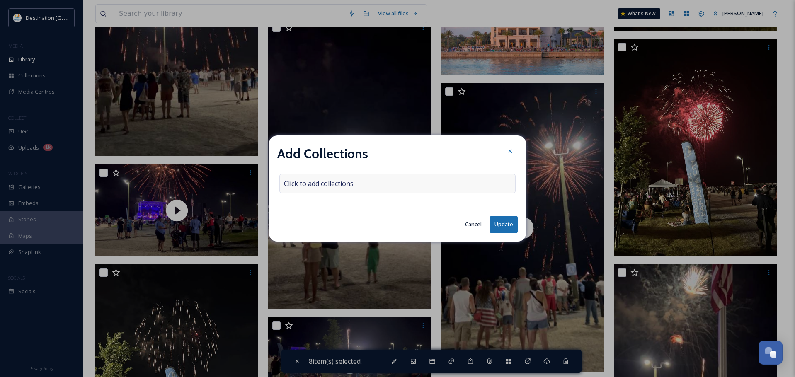
click at [375, 186] on div "Click to add collections" at bounding box center [397, 183] width 236 height 19
click at [348, 185] on input at bounding box center [325, 183] width 91 height 18
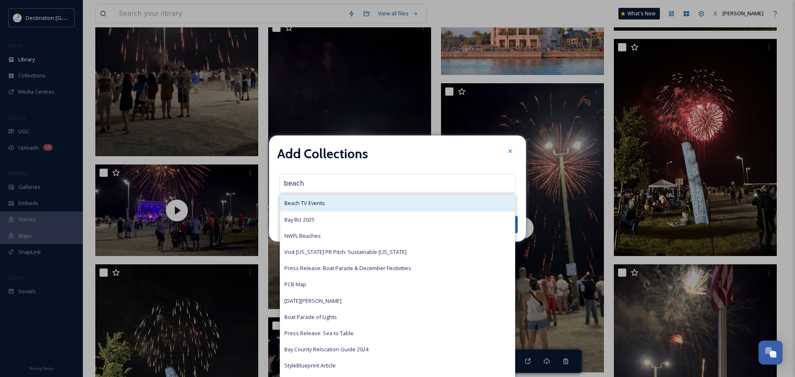
type input "beach"
click at [340, 200] on div "Beach TV Events" at bounding box center [397, 203] width 235 height 16
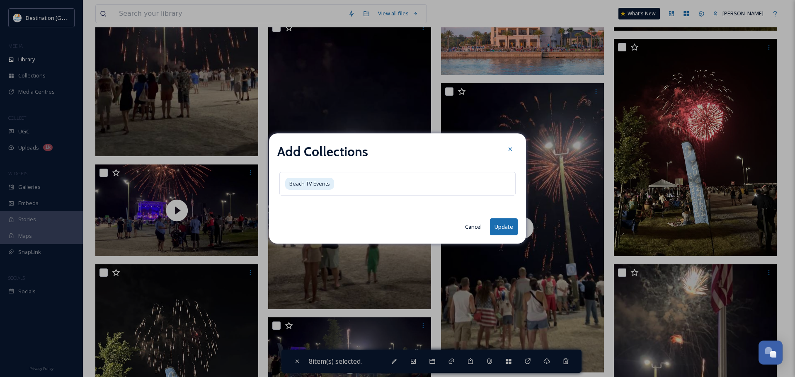
click at [498, 220] on button "Update" at bounding box center [504, 226] width 28 height 17
checkbox input "false"
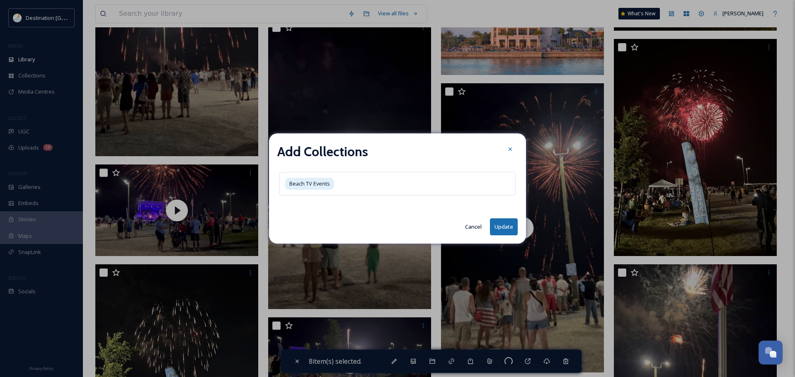
checkbox input "false"
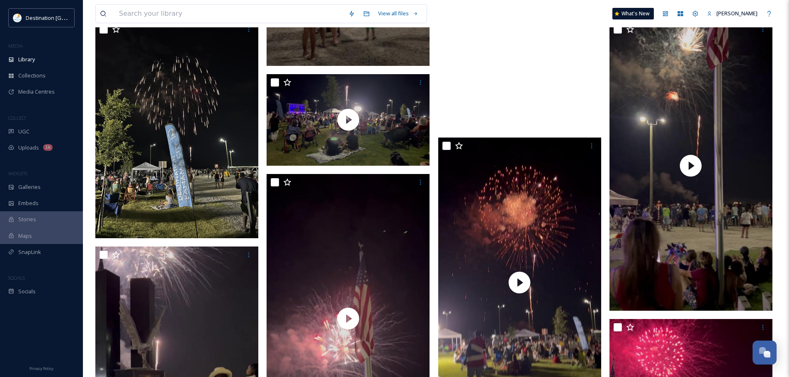
scroll to position [2072, 0]
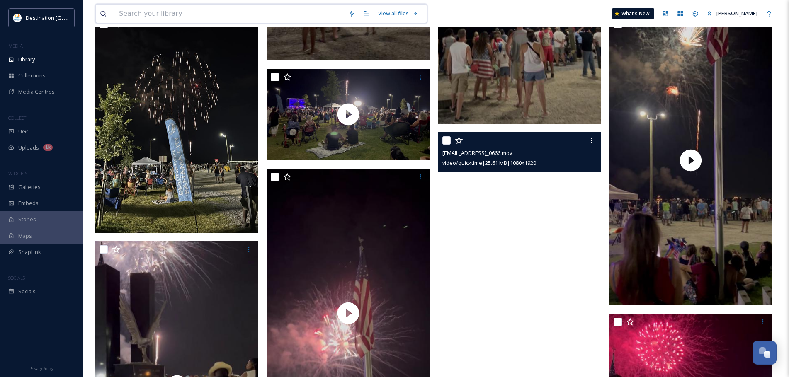
click at [186, 19] on input at bounding box center [229, 14] width 229 height 18
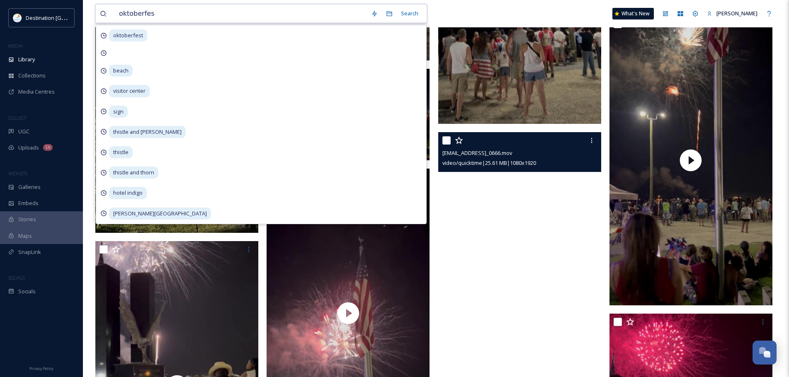
type input "oktoberfest"
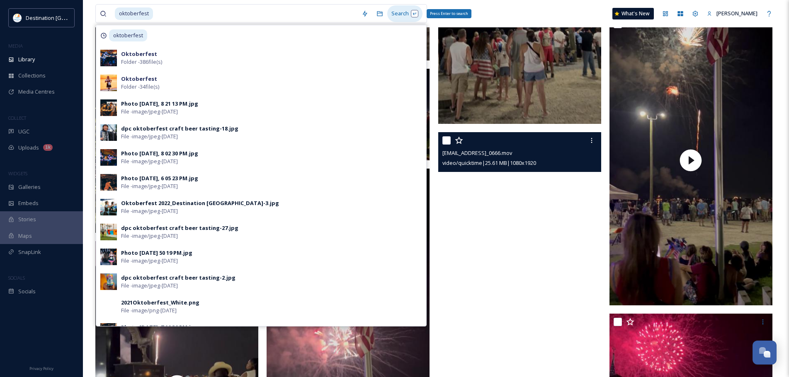
click at [395, 12] on div "Search Press Enter to search" at bounding box center [404, 13] width 35 height 16
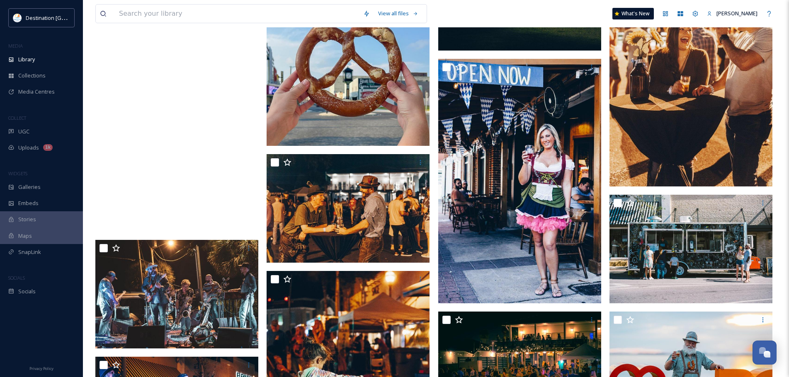
scroll to position [373, 0]
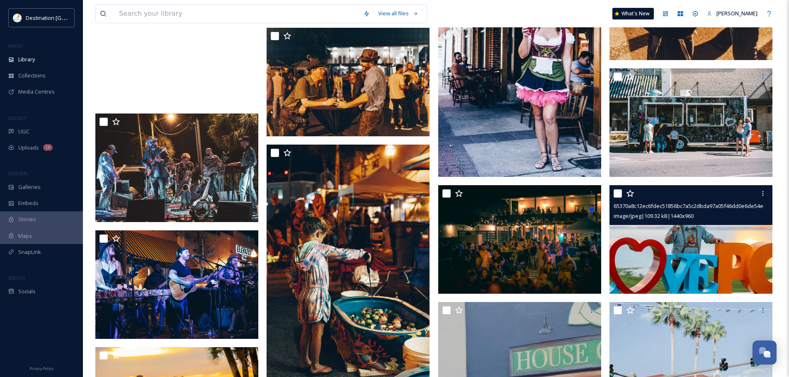
click at [621, 192] on input "checkbox" at bounding box center [617, 193] width 8 height 8
checkbox input "true"
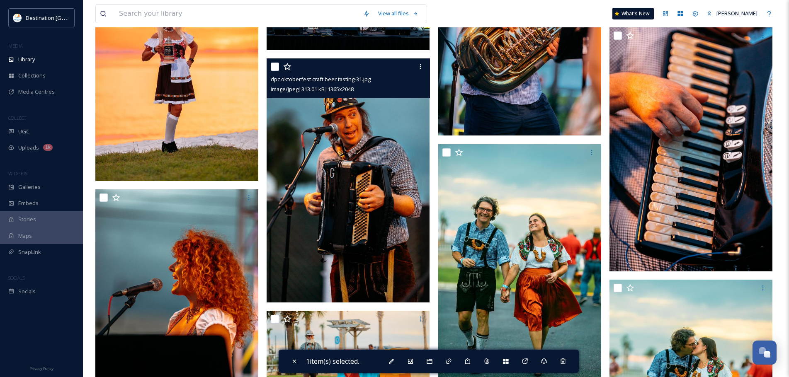
scroll to position [1575, 0]
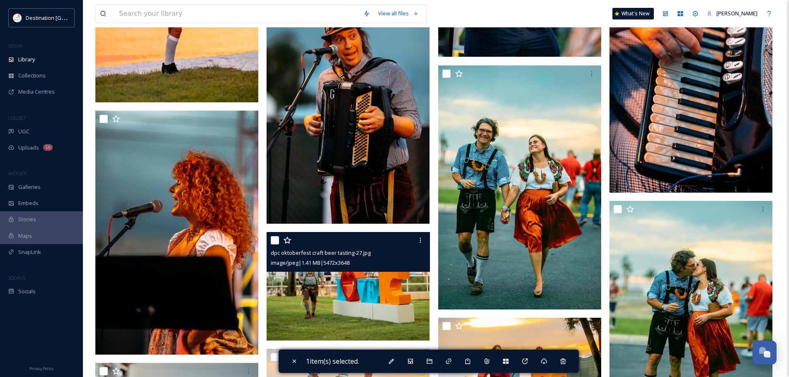
click at [274, 244] on input "checkbox" at bounding box center [275, 240] width 8 height 8
checkbox input "true"
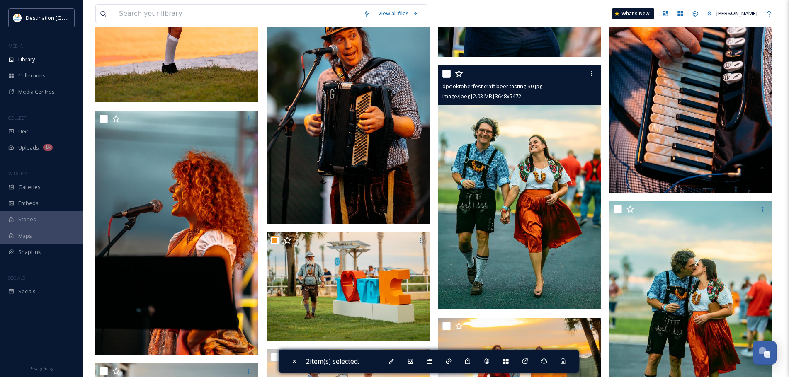
click at [445, 74] on input "checkbox" at bounding box center [446, 74] width 8 height 8
checkbox input "true"
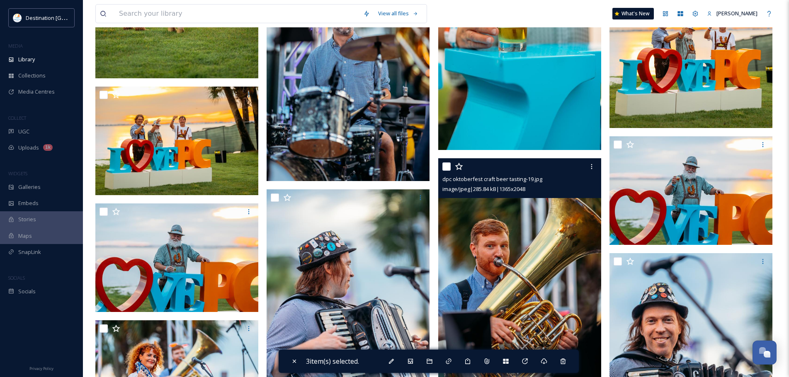
scroll to position [2113, 0]
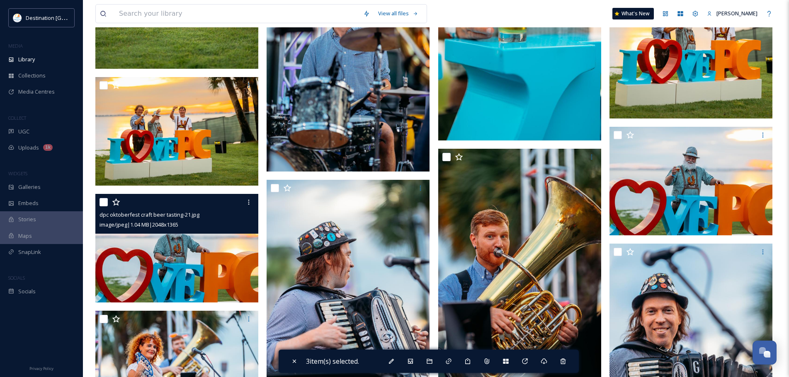
click at [104, 204] on input "checkbox" at bounding box center [103, 202] width 8 height 8
checkbox input "true"
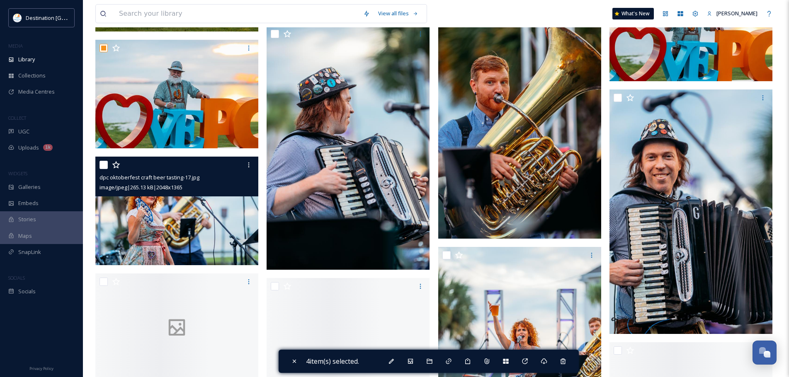
scroll to position [2279, 0]
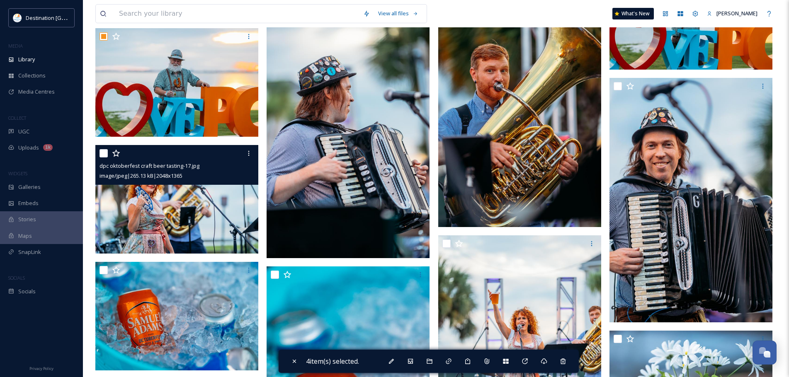
click at [105, 153] on input "checkbox" at bounding box center [103, 153] width 8 height 8
checkbox input "true"
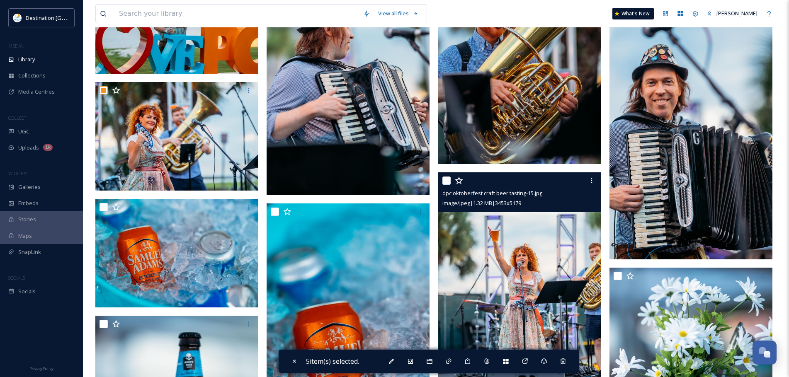
scroll to position [2362, 0]
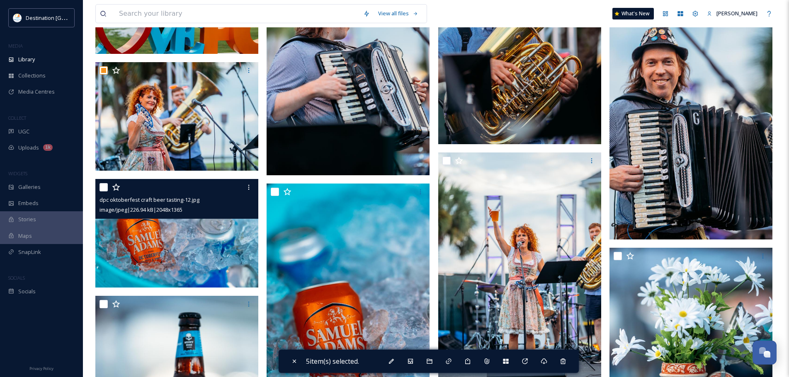
click at [105, 187] on input "checkbox" at bounding box center [103, 187] width 8 height 8
checkbox input "true"
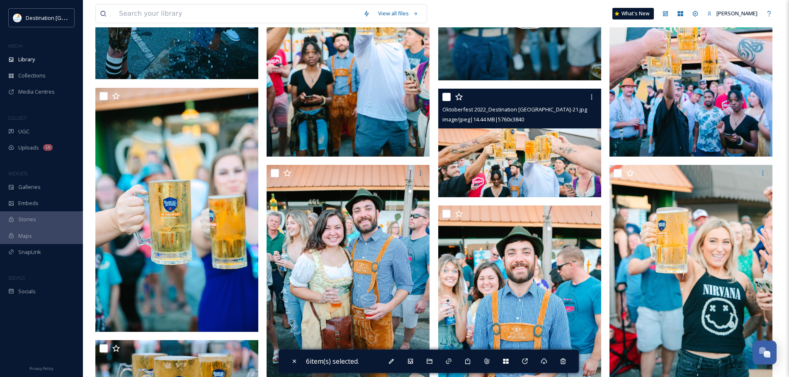
scroll to position [4185, 0]
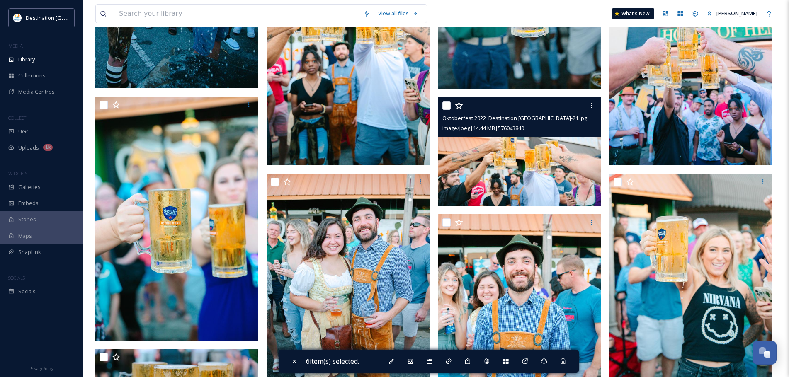
click at [447, 105] on input "checkbox" at bounding box center [446, 106] width 8 height 8
checkbox input "true"
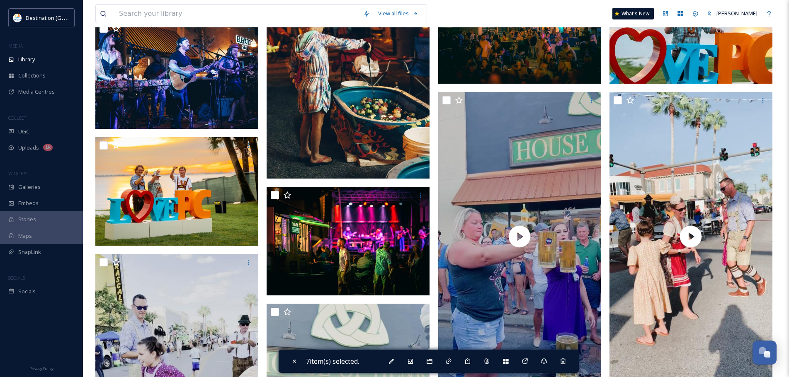
scroll to position [622, 0]
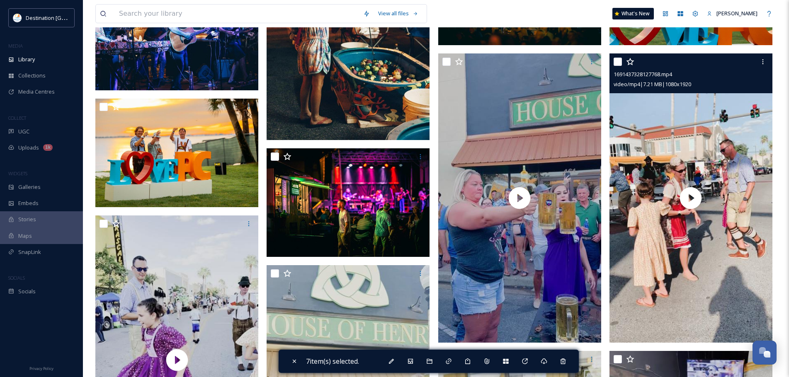
click at [619, 59] on input "checkbox" at bounding box center [617, 62] width 8 height 8
checkbox input "true"
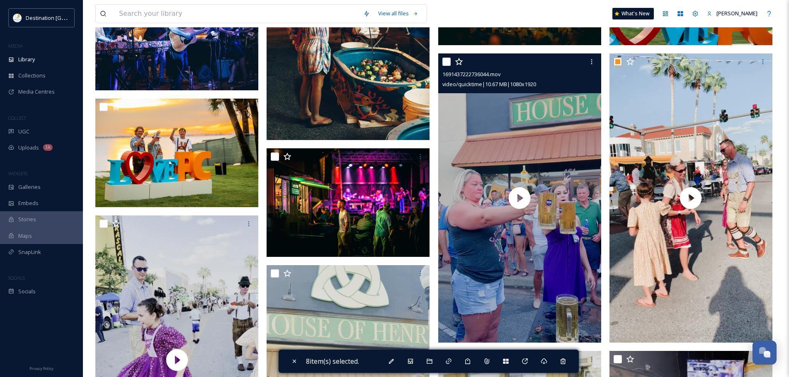
click at [445, 61] on input "checkbox" at bounding box center [446, 62] width 8 height 8
checkbox input "true"
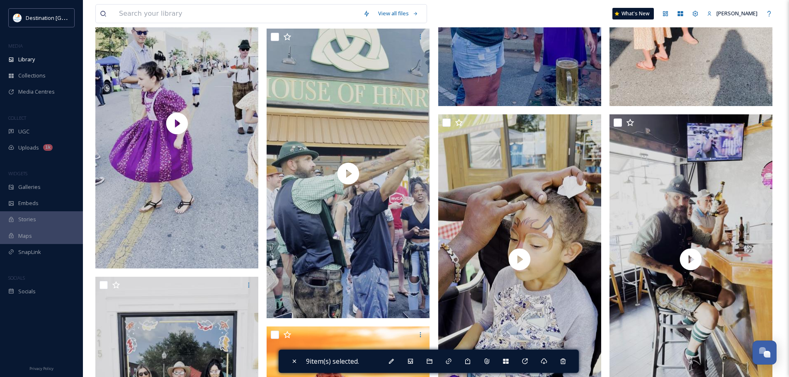
scroll to position [870, 0]
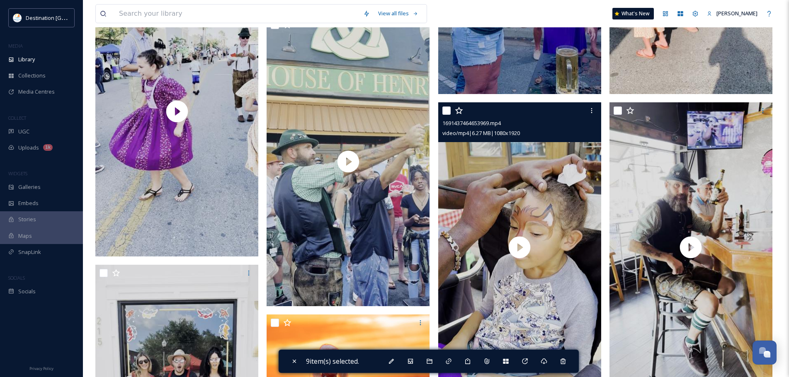
click at [445, 109] on input "checkbox" at bounding box center [446, 110] width 8 height 8
checkbox input "true"
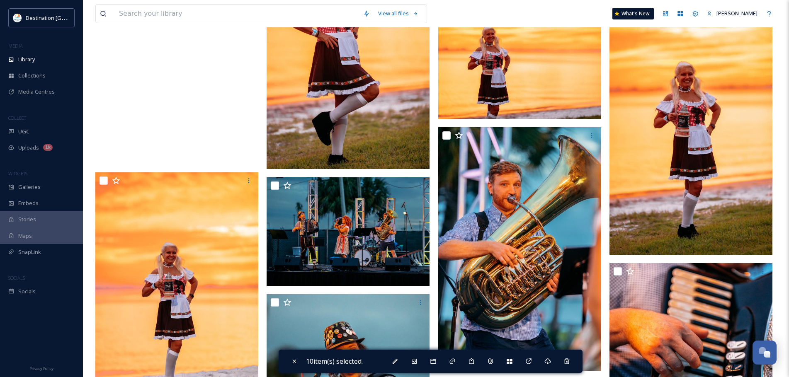
scroll to position [1285, 0]
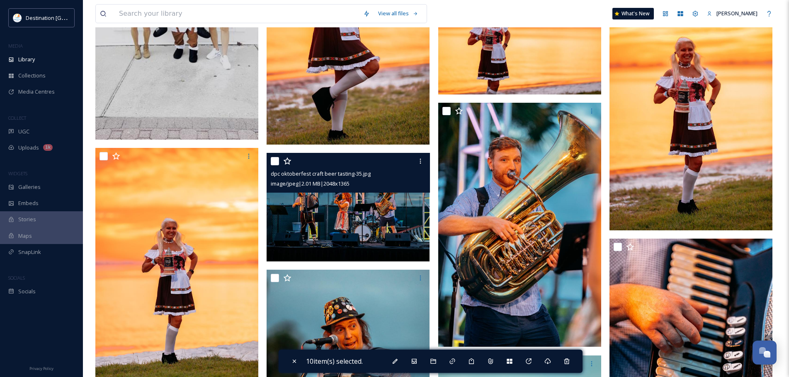
click at [276, 160] on input "checkbox" at bounding box center [275, 161] width 8 height 8
checkbox input "true"
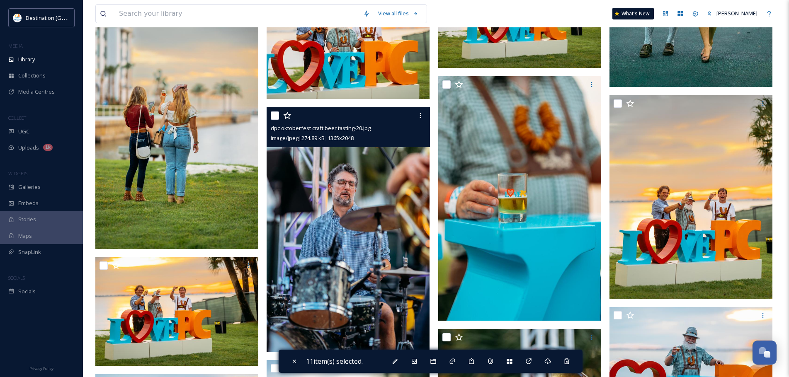
scroll to position [1947, 0]
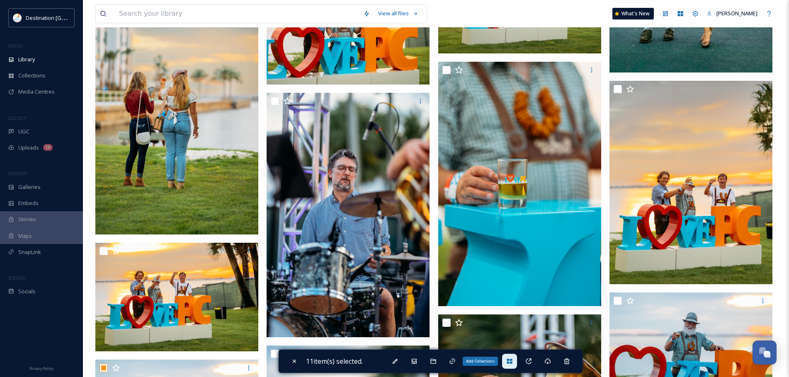
click at [516, 356] on div "Add Collections" at bounding box center [509, 361] width 15 height 15
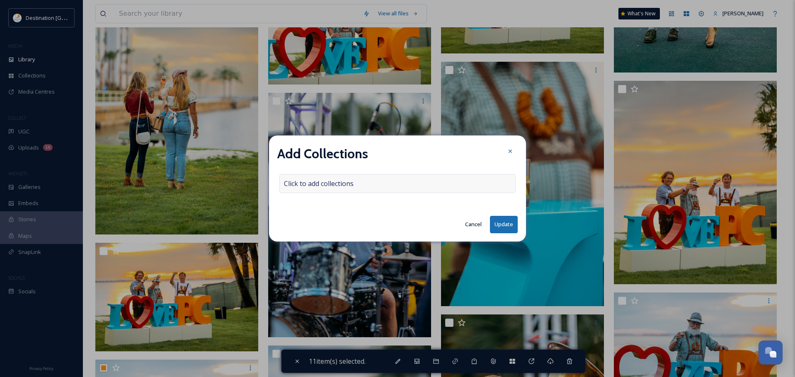
click at [320, 183] on span "Click to add collections" at bounding box center [319, 184] width 70 height 10
click at [320, 183] on input at bounding box center [325, 183] width 91 height 18
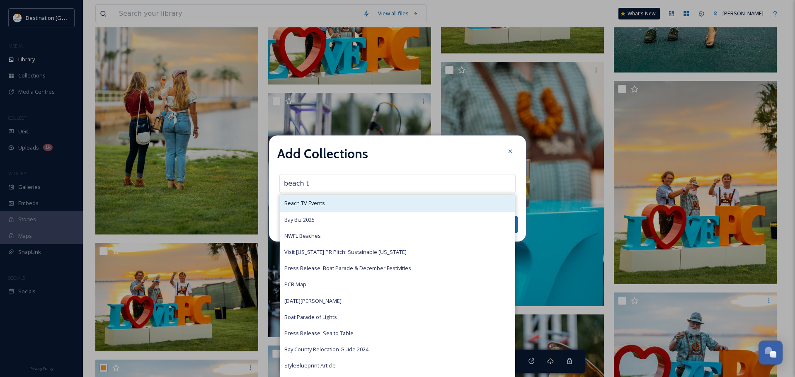
type input "beach t"
click at [328, 204] on div "Beach TV Events" at bounding box center [397, 203] width 235 height 16
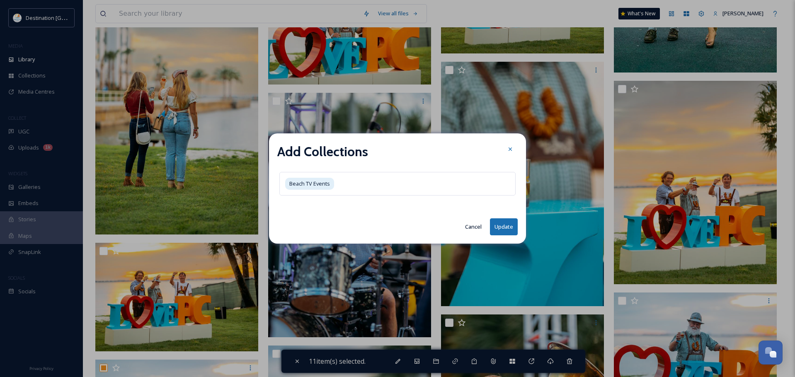
click at [503, 223] on button "Update" at bounding box center [504, 226] width 28 height 17
checkbox input "false"
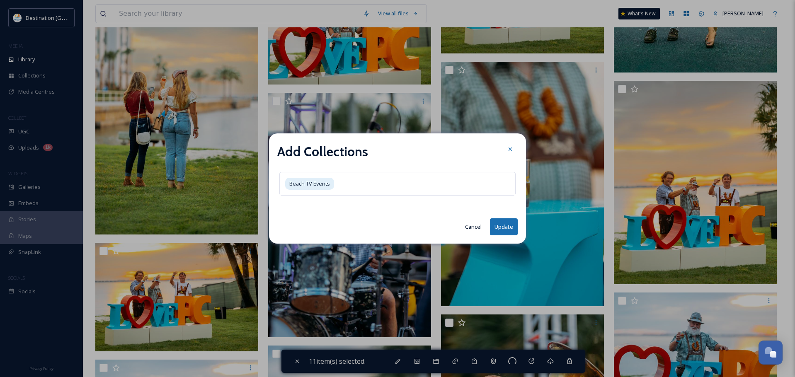
checkbox input "false"
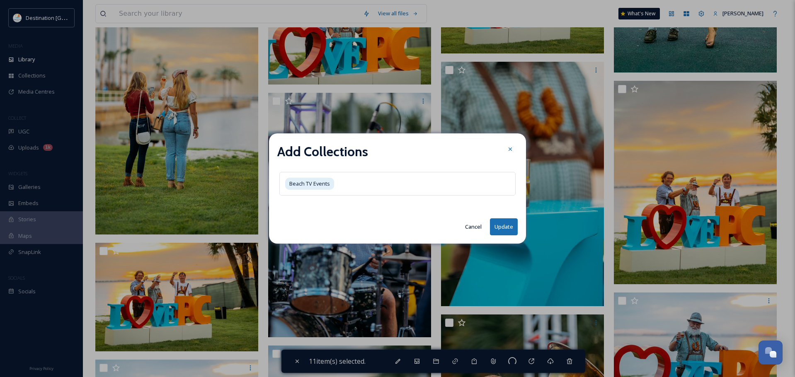
checkbox input "false"
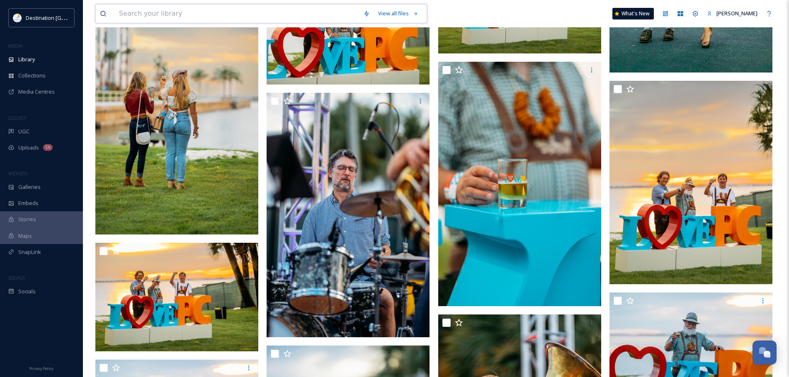
click at [166, 14] on input at bounding box center [237, 14] width 244 height 18
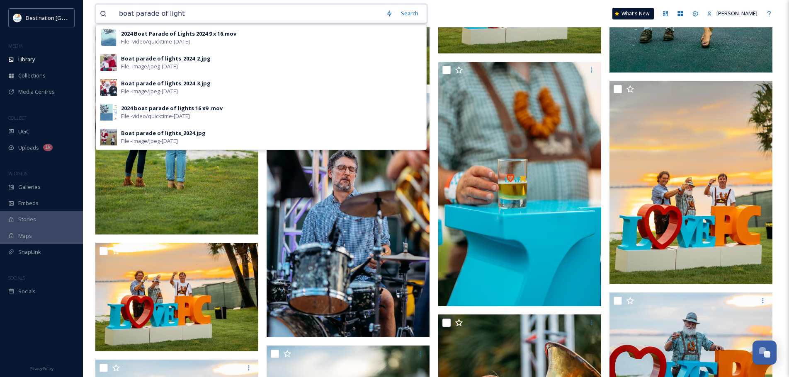
type input "boat parade of lights"
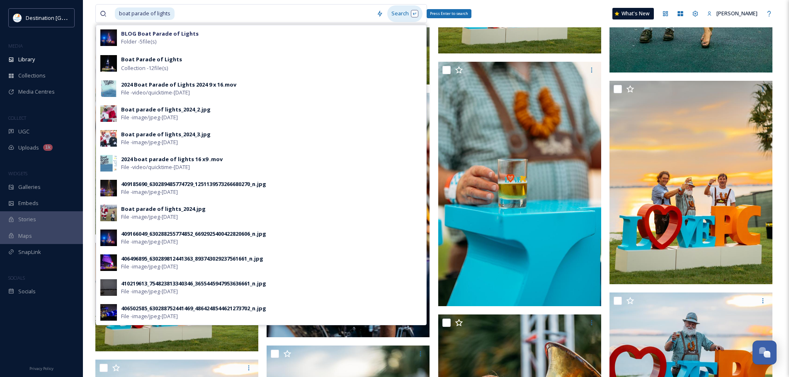
click at [397, 14] on div "Search Press Enter to search" at bounding box center [404, 13] width 35 height 16
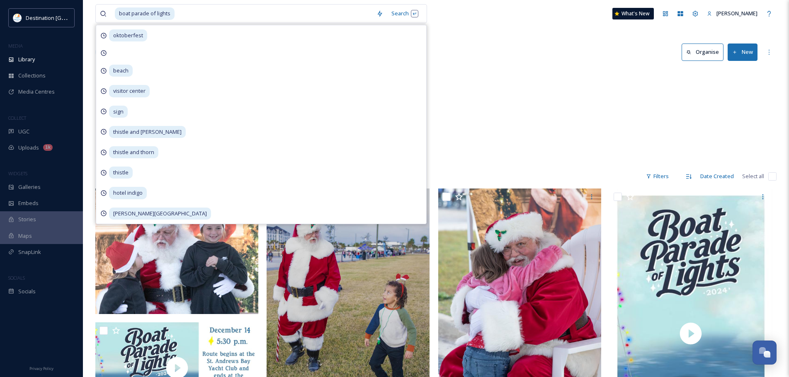
click at [489, 94] on div "Blogs BLOG Boat Parade of Lights 5 items" at bounding box center [435, 116] width 681 height 95
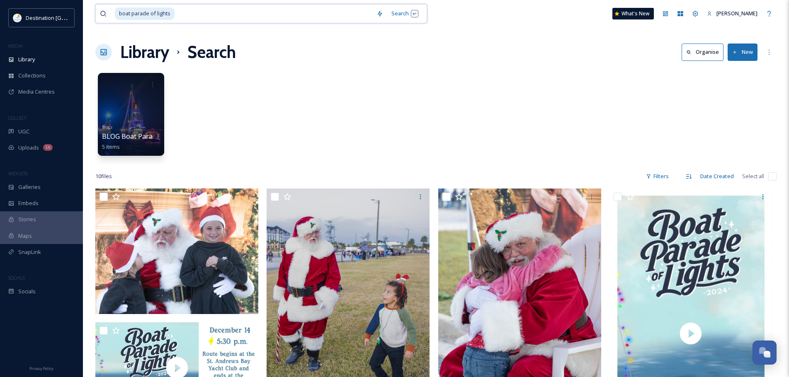
click at [205, 17] on input at bounding box center [273, 14] width 197 height 18
type input "b"
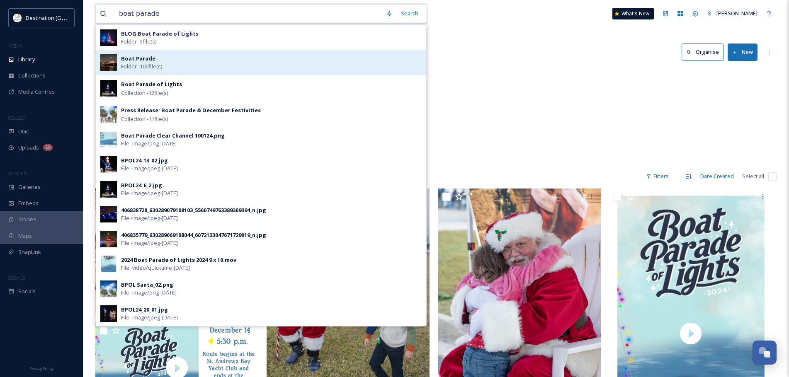
type input "boat parade"
click at [184, 66] on div "Boat Parade Folder - 100 file(s)" at bounding box center [271, 63] width 301 height 16
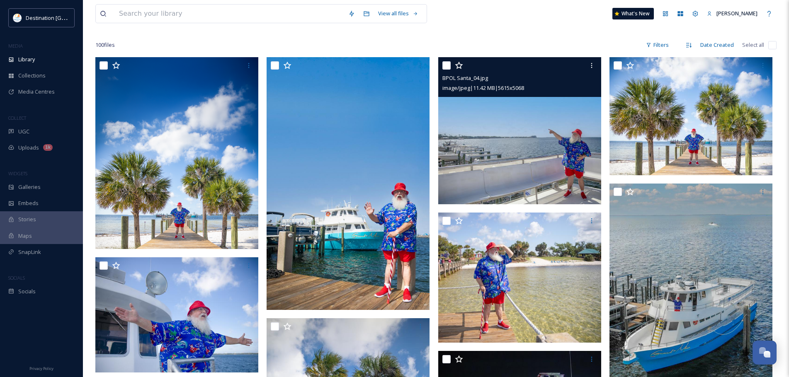
scroll to position [41, 0]
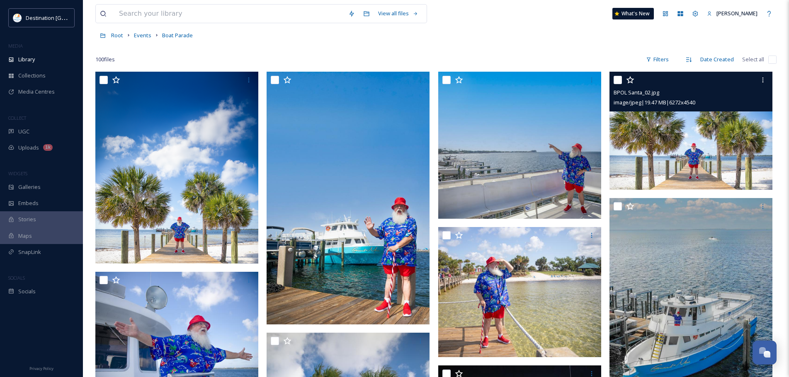
click at [622, 82] on div at bounding box center [691, 80] width 157 height 15
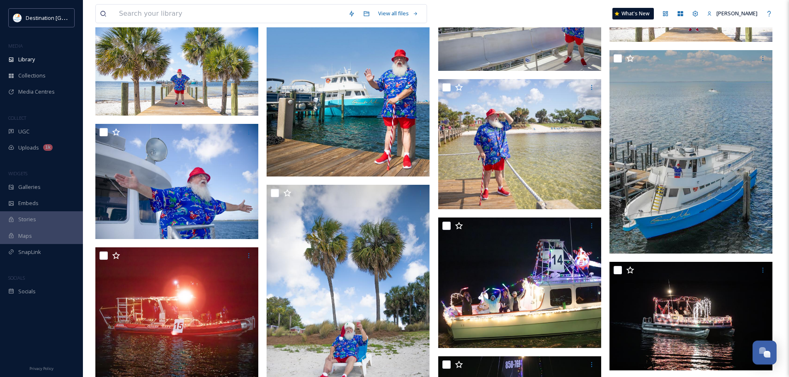
scroll to position [83, 0]
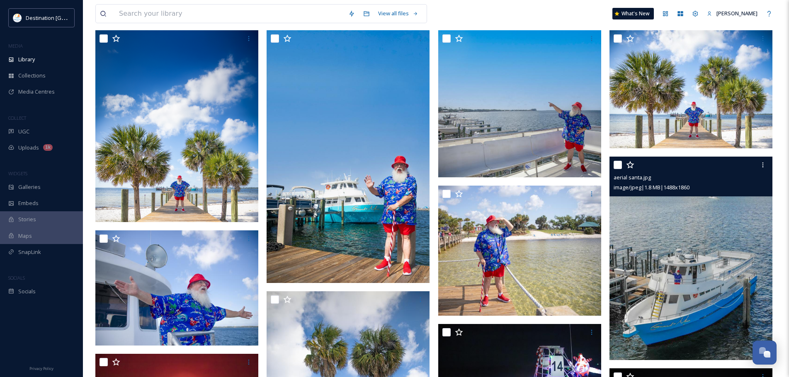
click at [618, 167] on input "checkbox" at bounding box center [617, 165] width 8 height 8
checkbox input "true"
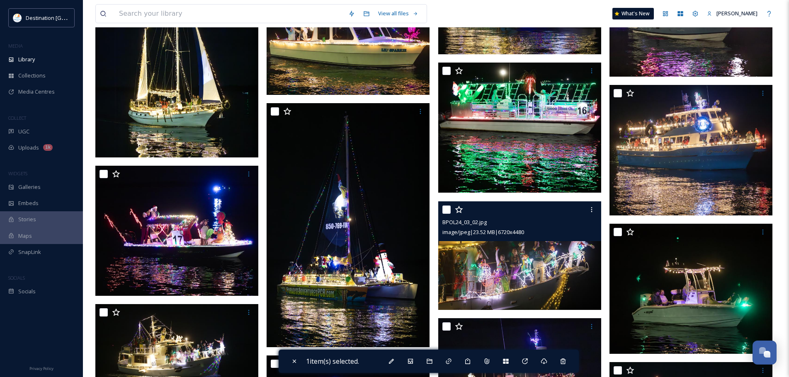
scroll to position [663, 0]
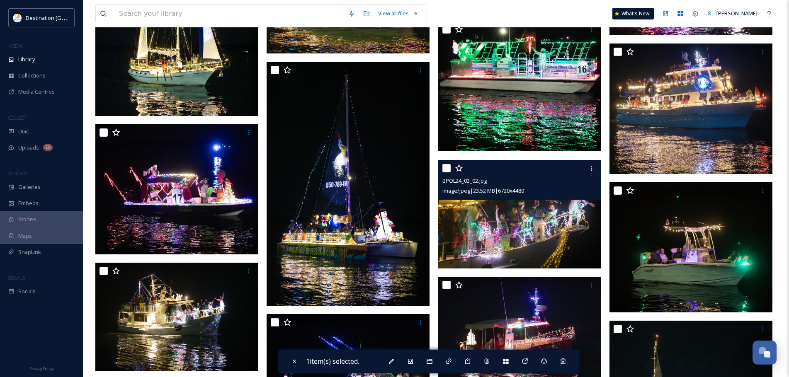
click at [446, 170] on input "checkbox" at bounding box center [446, 168] width 8 height 8
checkbox input "true"
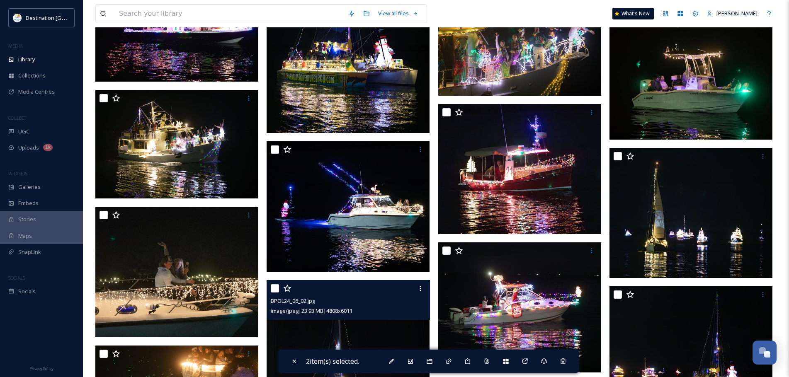
scroll to position [912, 0]
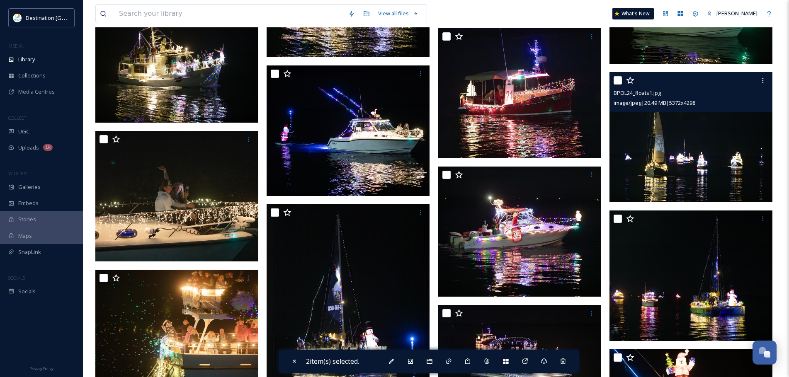
click at [617, 80] on input "checkbox" at bounding box center [617, 80] width 8 height 8
checkbox input "true"
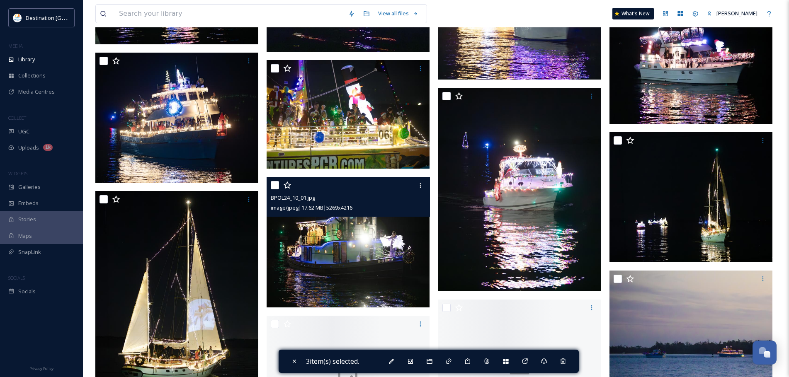
scroll to position [1409, 0]
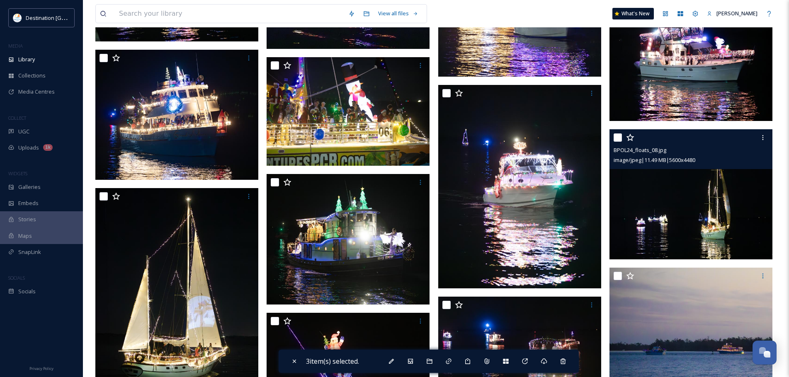
click at [617, 138] on input "checkbox" at bounding box center [617, 137] width 8 height 8
checkbox input "true"
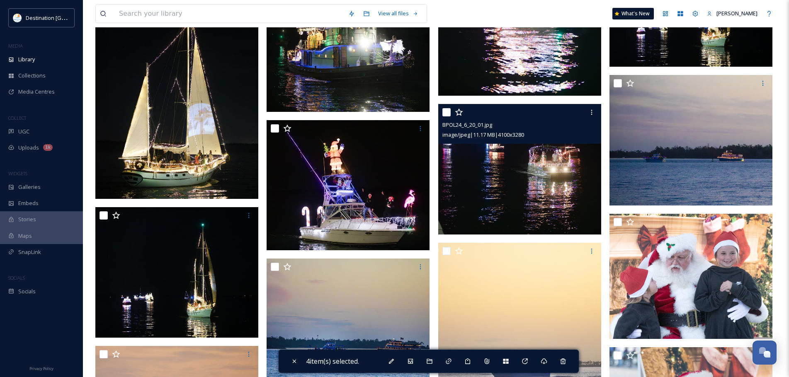
scroll to position [1616, 0]
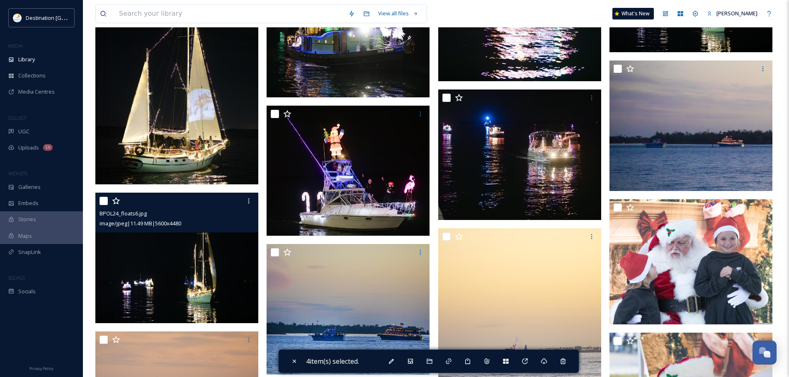
click at [101, 201] on input "checkbox" at bounding box center [103, 201] width 8 height 8
checkbox input "true"
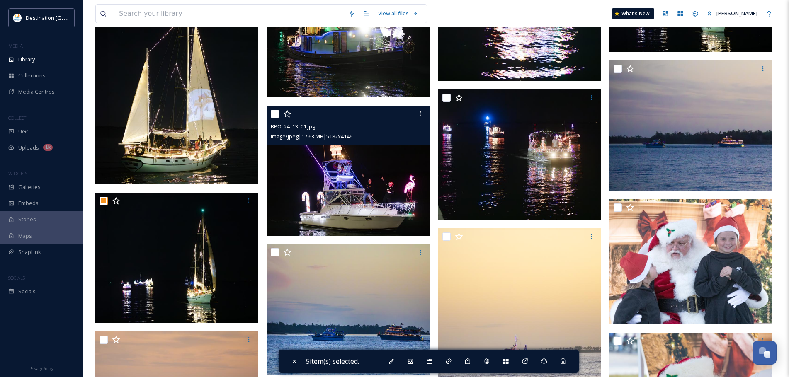
click at [277, 116] on input "checkbox" at bounding box center [275, 114] width 8 height 8
checkbox input "true"
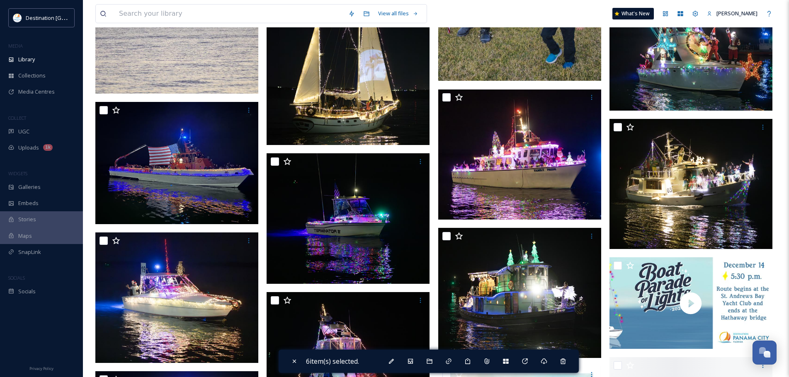
scroll to position [2196, 0]
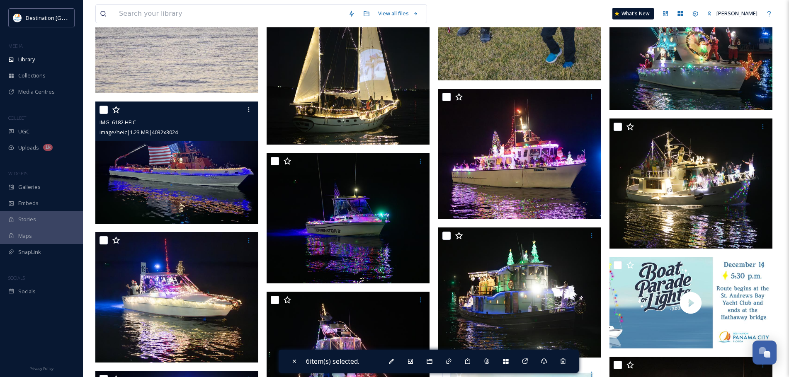
click at [103, 111] on input "checkbox" at bounding box center [103, 110] width 8 height 8
checkbox input "true"
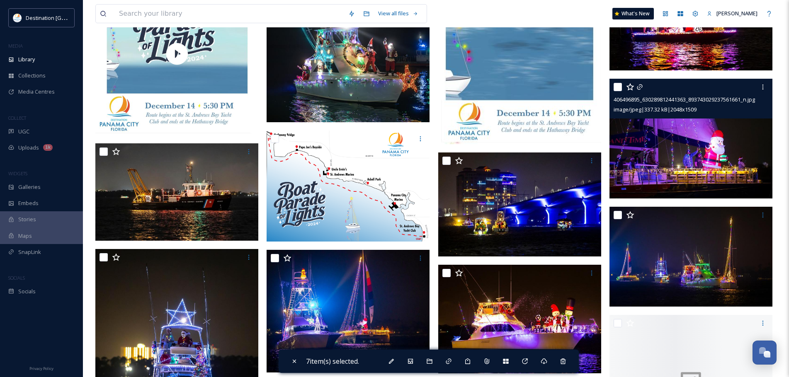
scroll to position [2735, 0]
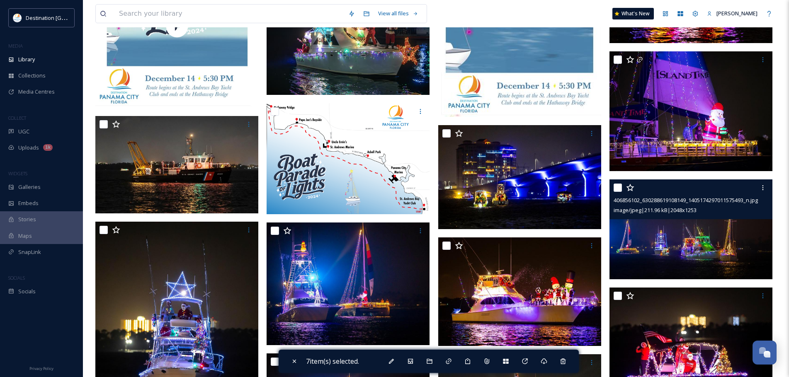
click at [615, 186] on input "checkbox" at bounding box center [617, 188] width 8 height 8
checkbox input "true"
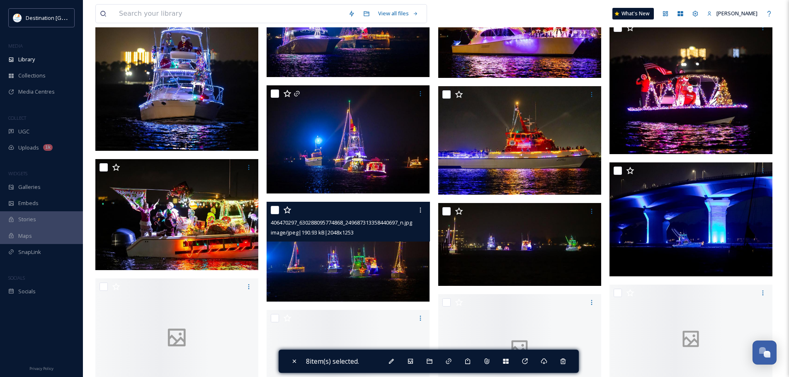
scroll to position [3025, 0]
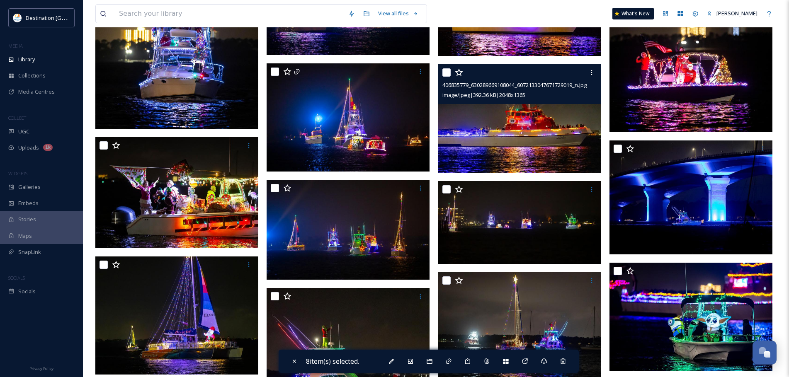
click at [445, 72] on input "checkbox" at bounding box center [446, 72] width 8 height 8
checkbox input "true"
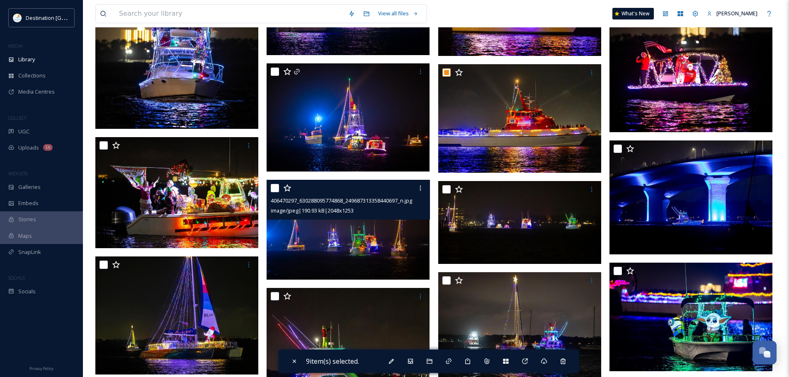
click at [275, 184] on input "checkbox" at bounding box center [275, 188] width 8 height 8
checkbox input "true"
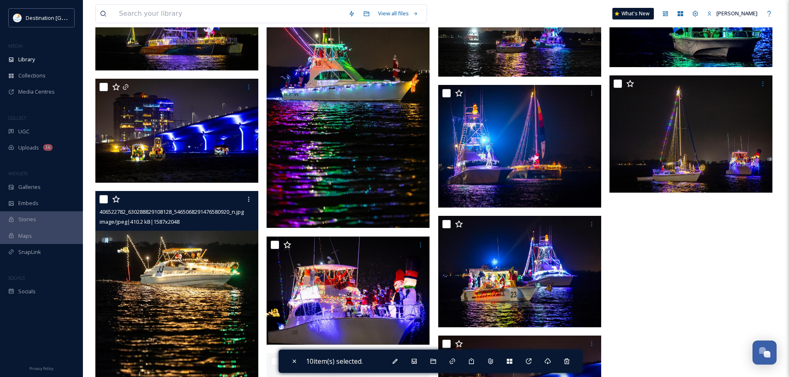
scroll to position [3356, 0]
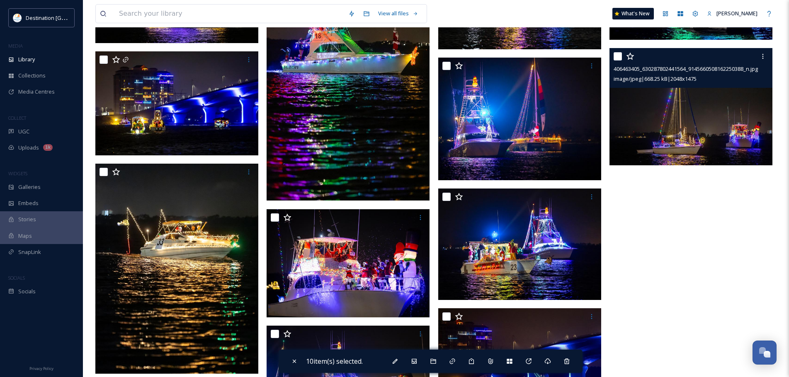
click at [615, 54] on input "checkbox" at bounding box center [617, 56] width 8 height 8
checkbox input "true"
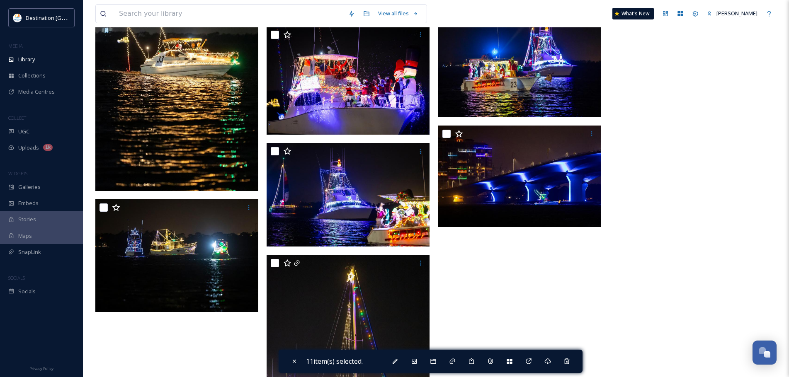
scroll to position [3605, 0]
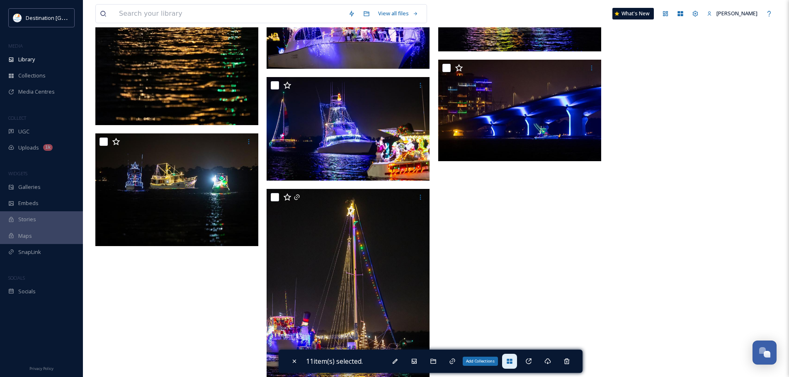
click at [514, 356] on div "Add Collections" at bounding box center [509, 361] width 15 height 15
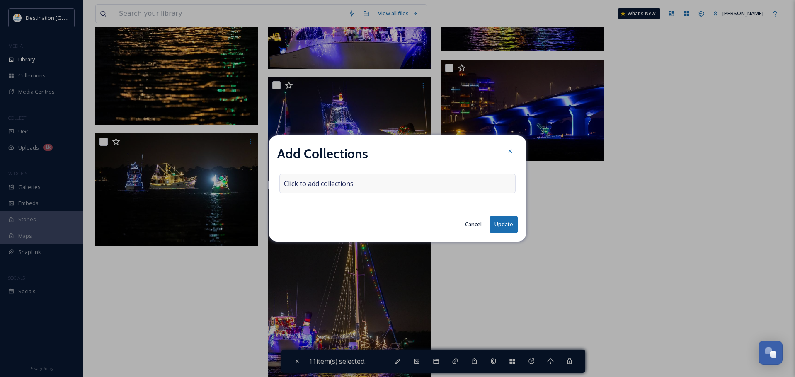
click at [392, 189] on div "Click to add collections" at bounding box center [397, 183] width 236 height 19
click at [376, 190] on div at bounding box center [397, 183] width 236 height 19
click at [344, 180] on input at bounding box center [325, 183] width 91 height 18
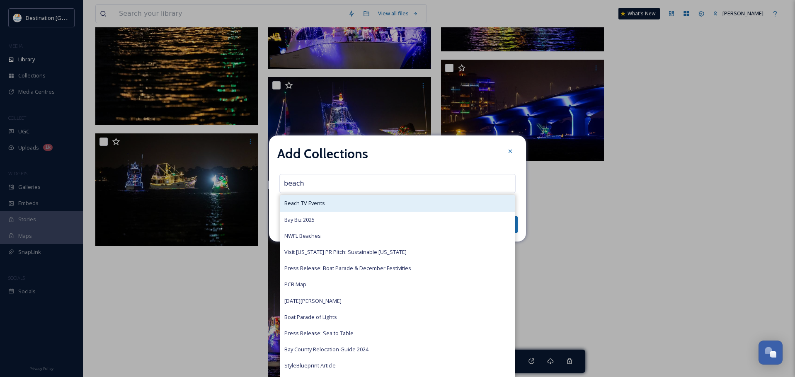
type input "beach"
click at [322, 200] on span "Beach TV Events" at bounding box center [304, 203] width 41 height 8
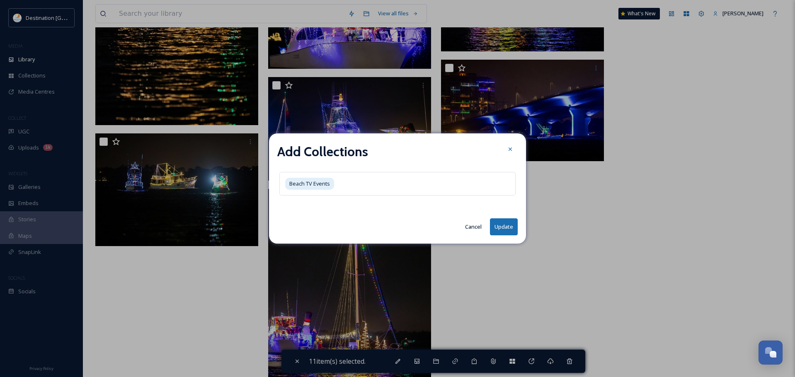
click at [500, 227] on button "Update" at bounding box center [504, 226] width 28 height 17
checkbox input "false"
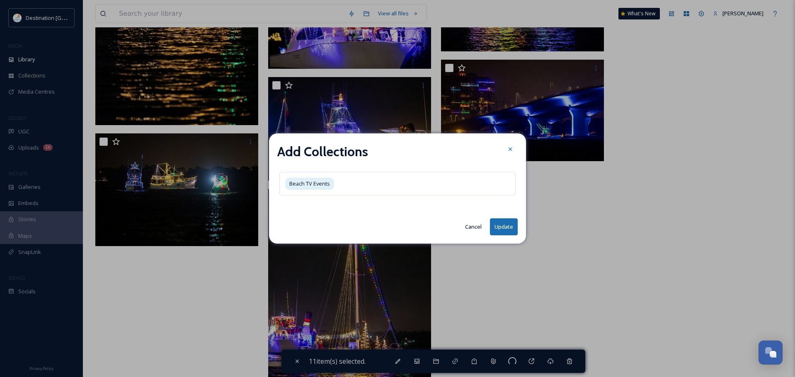
checkbox input "false"
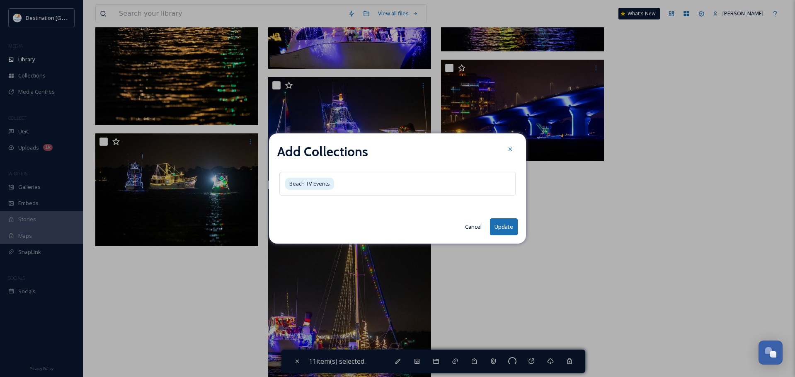
checkbox input "false"
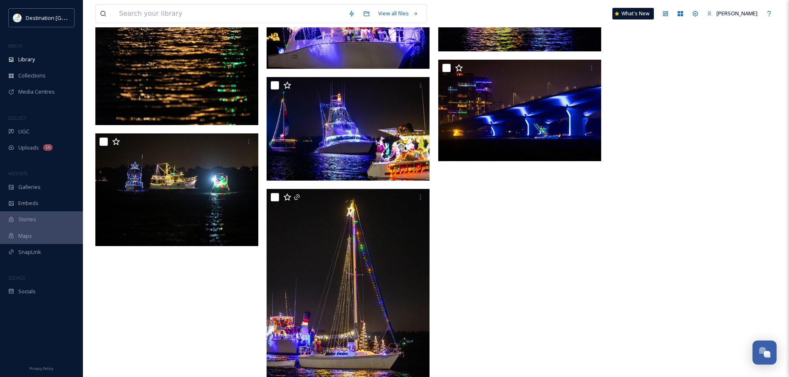
scroll to position [3800, 0]
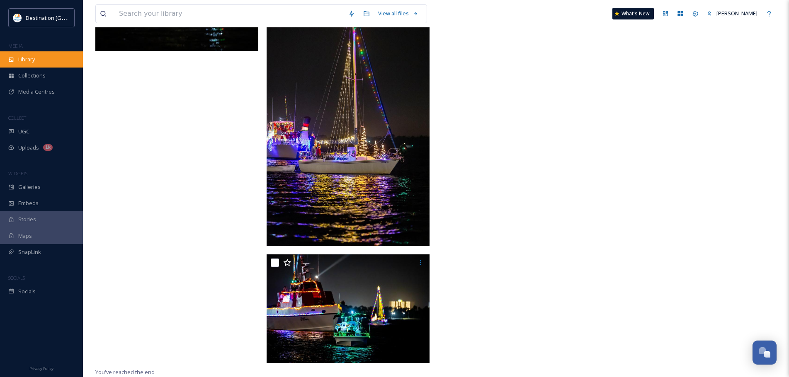
click at [43, 52] on div "Library" at bounding box center [41, 59] width 83 height 16
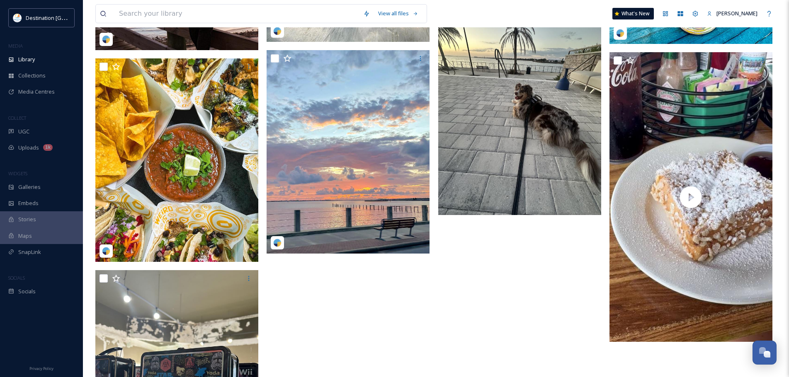
scroll to position [539, 0]
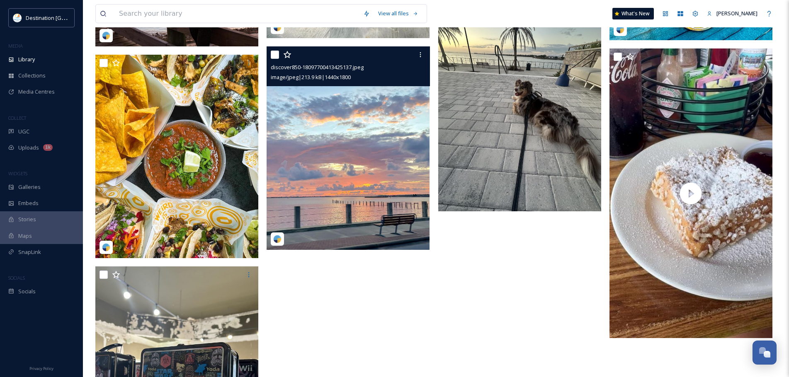
click at [371, 146] on img at bounding box center [347, 147] width 163 height 203
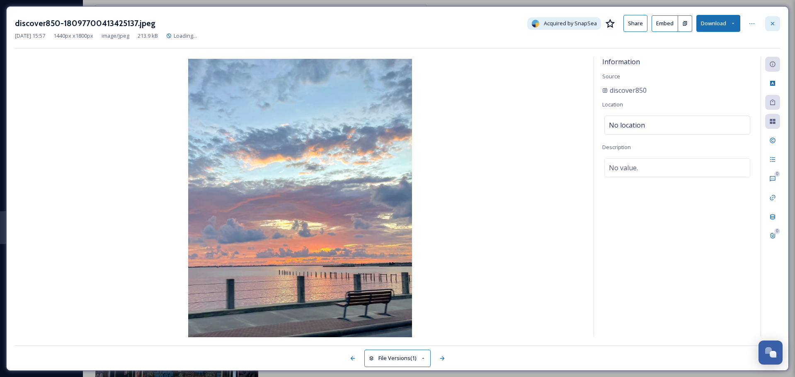
click at [768, 24] on div at bounding box center [772, 23] width 15 height 15
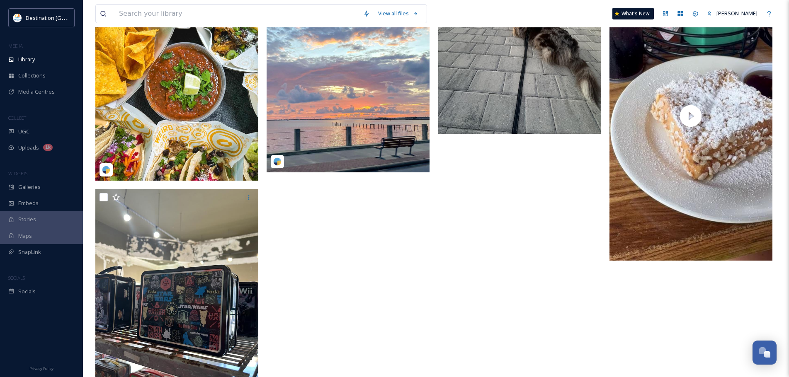
scroll to position [622, 0]
